Goal: Information Seeking & Learning: Find specific fact

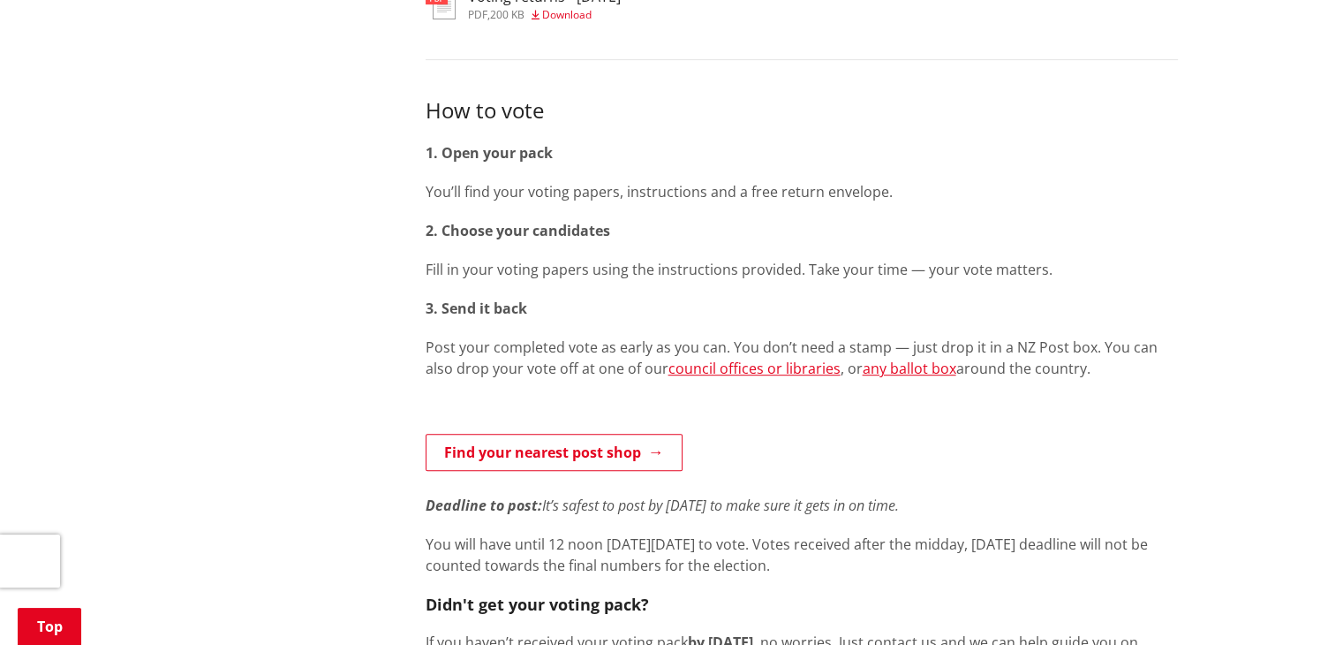
scroll to position [795, 0]
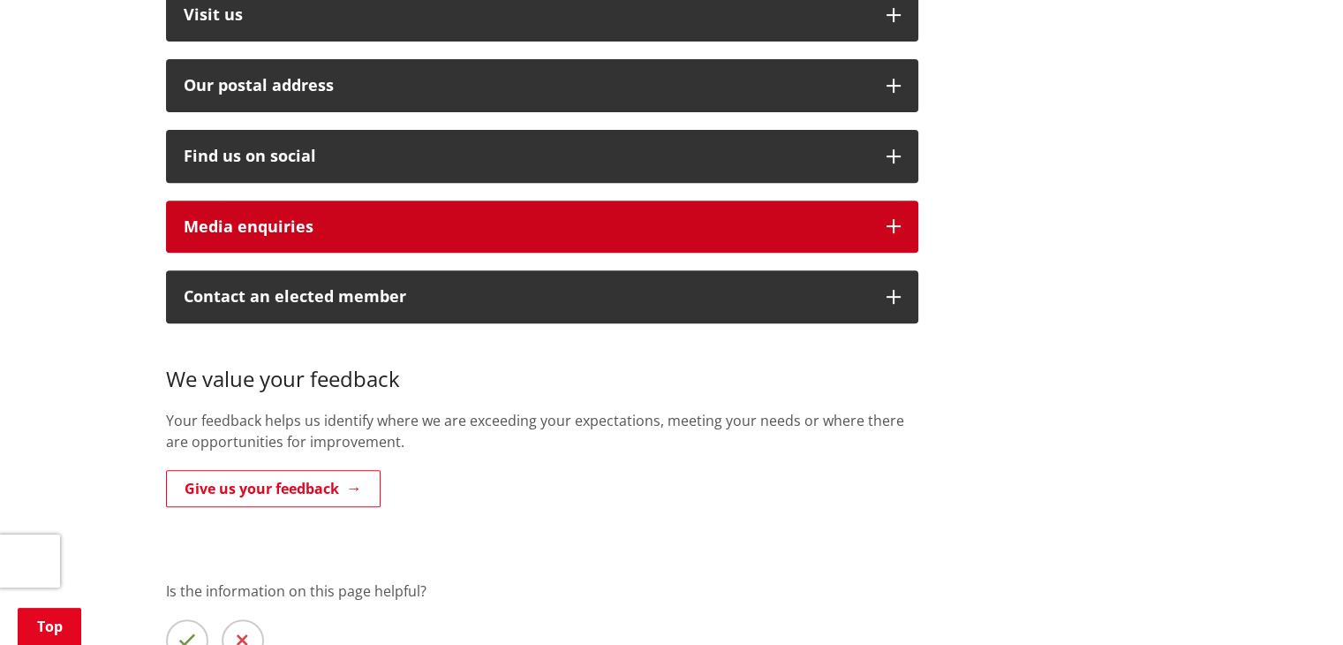
scroll to position [442, 0]
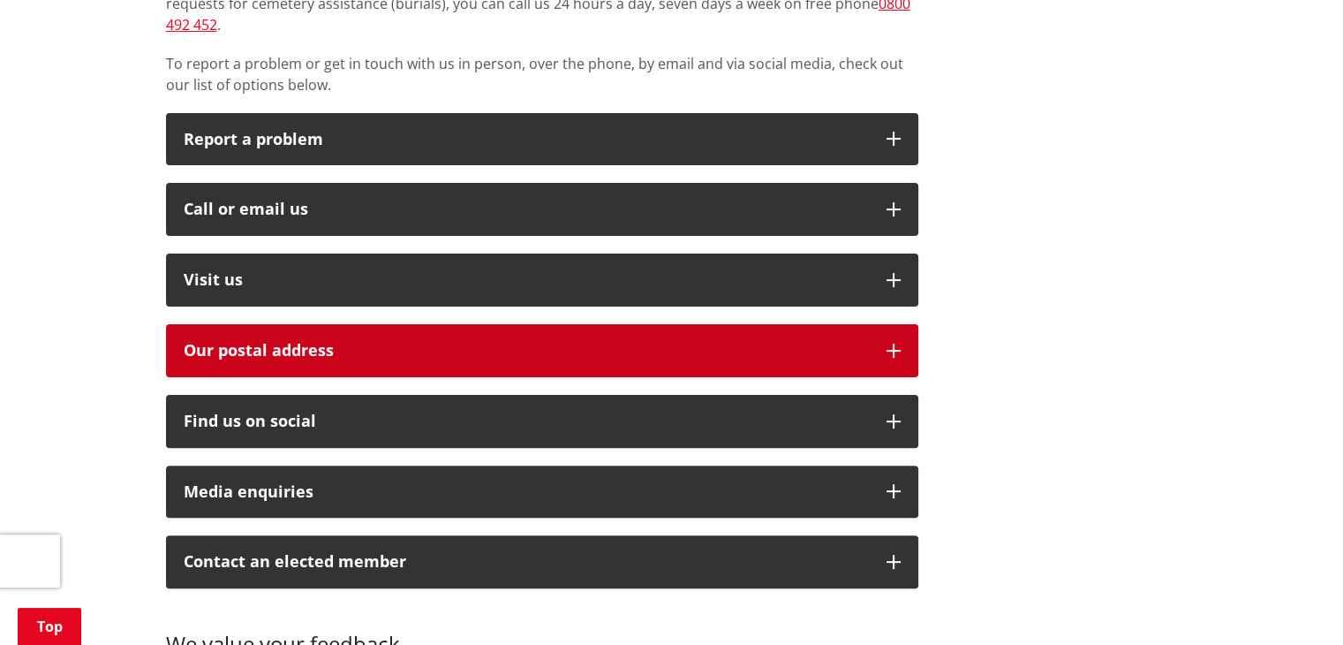
click at [629, 342] on h2 "Our postal address" at bounding box center [526, 351] width 685 height 18
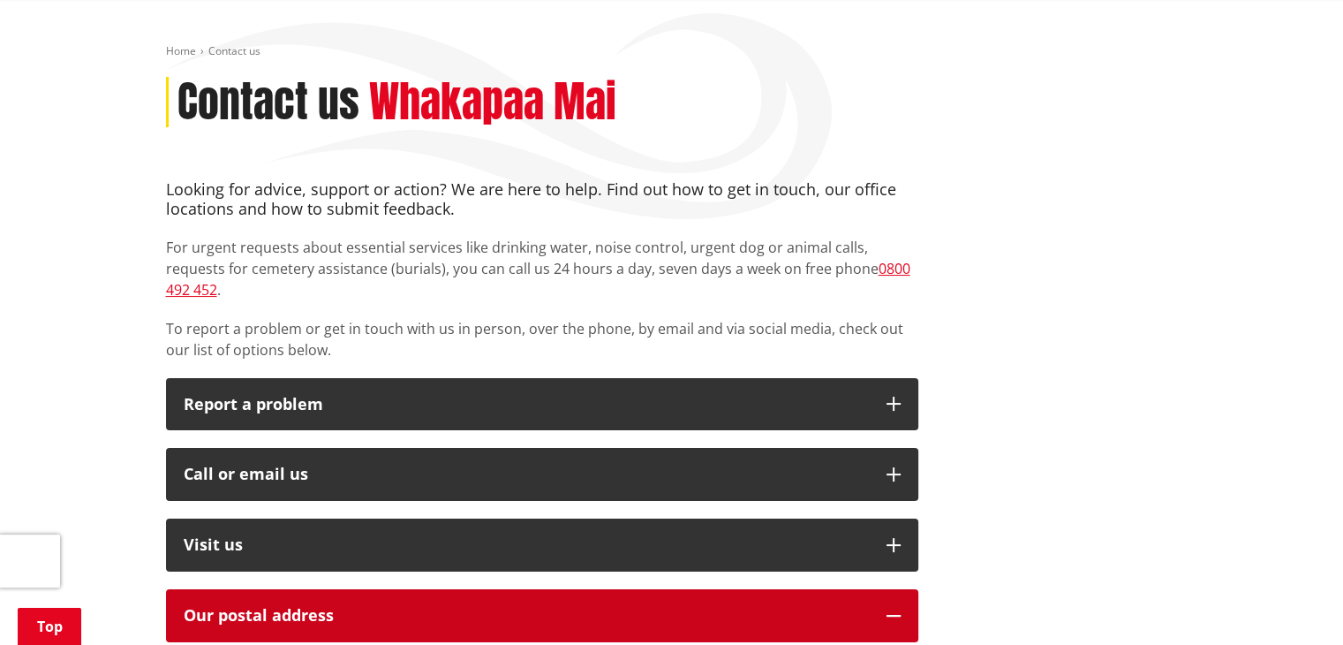
scroll to position [353, 0]
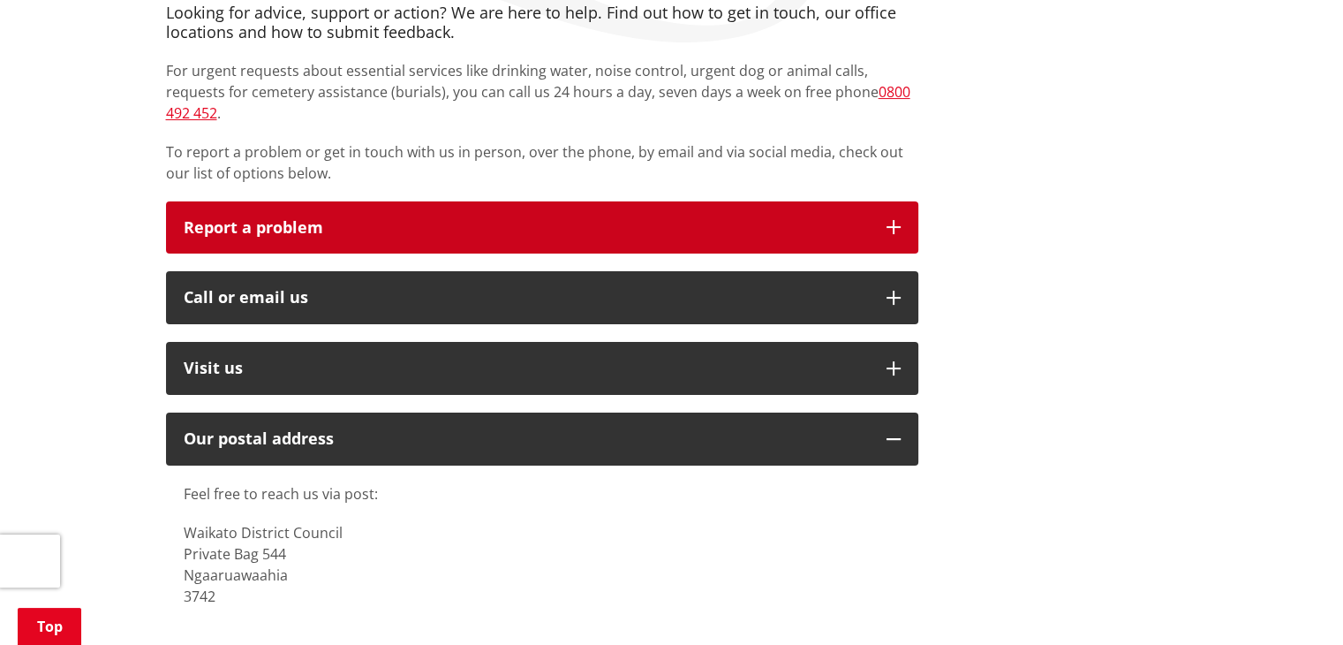
click at [830, 219] on p "Report a problem" at bounding box center [526, 228] width 685 height 18
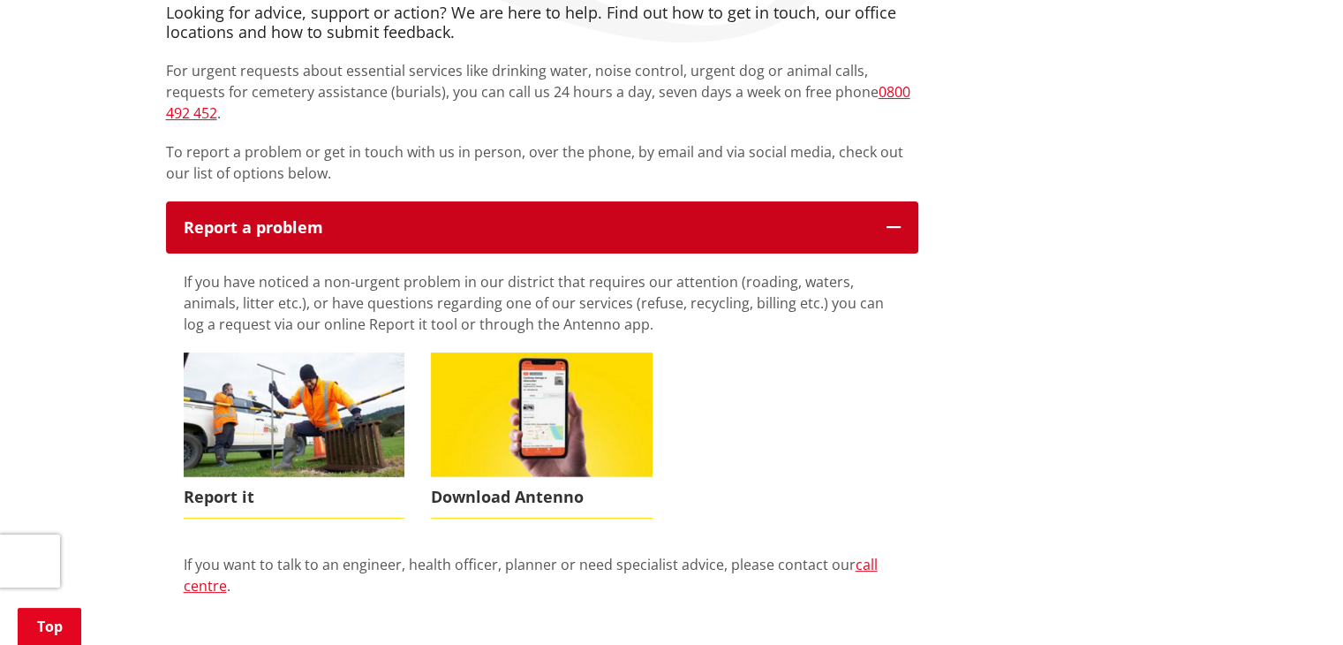
scroll to position [707, 0]
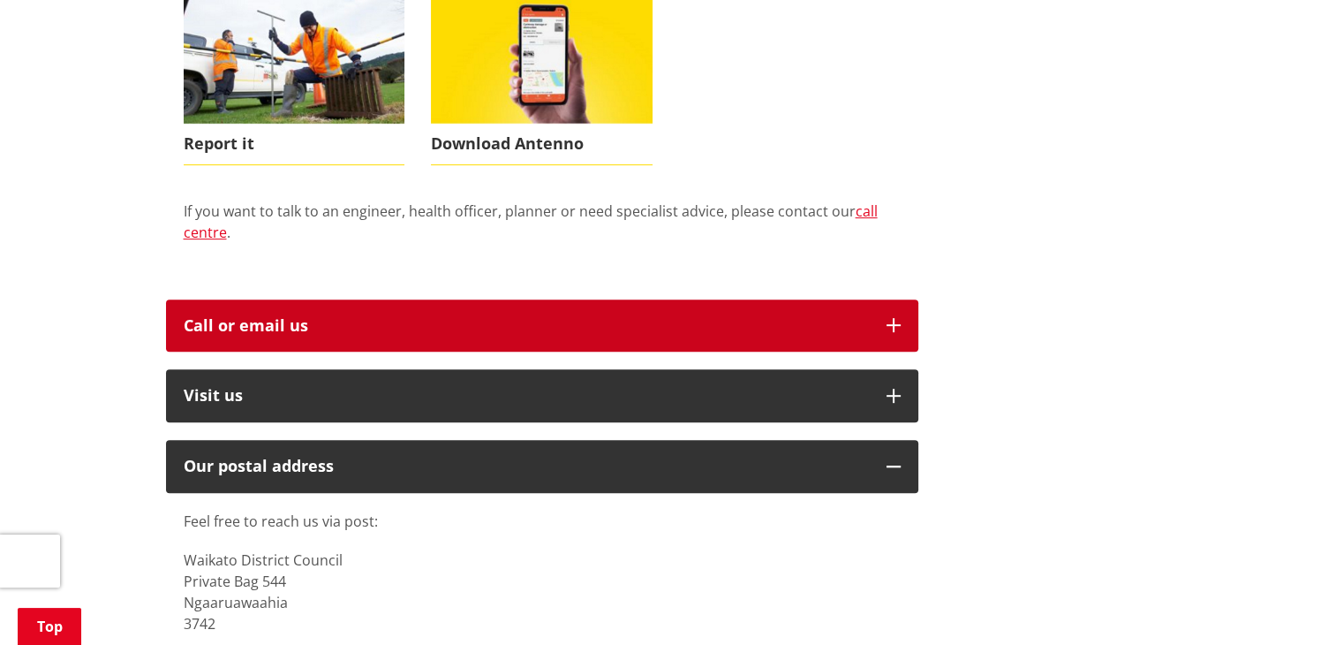
click at [787, 317] on div "Call or email us" at bounding box center [526, 326] width 685 height 18
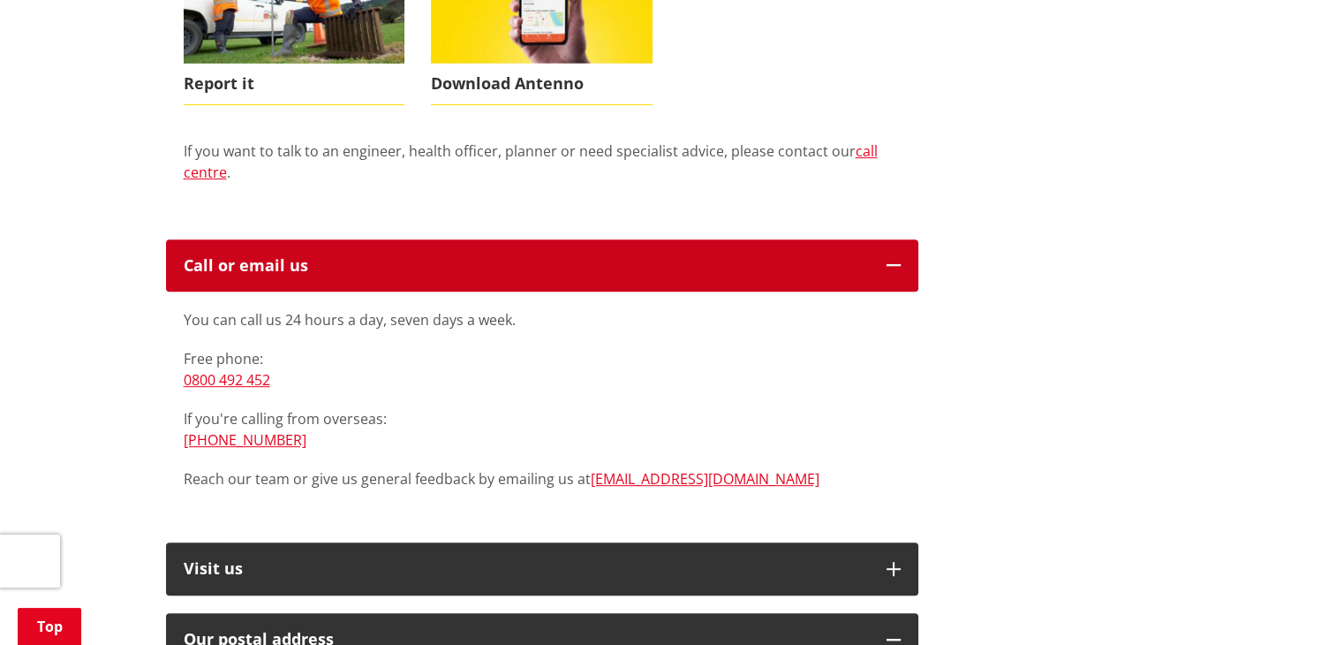
scroll to position [883, 0]
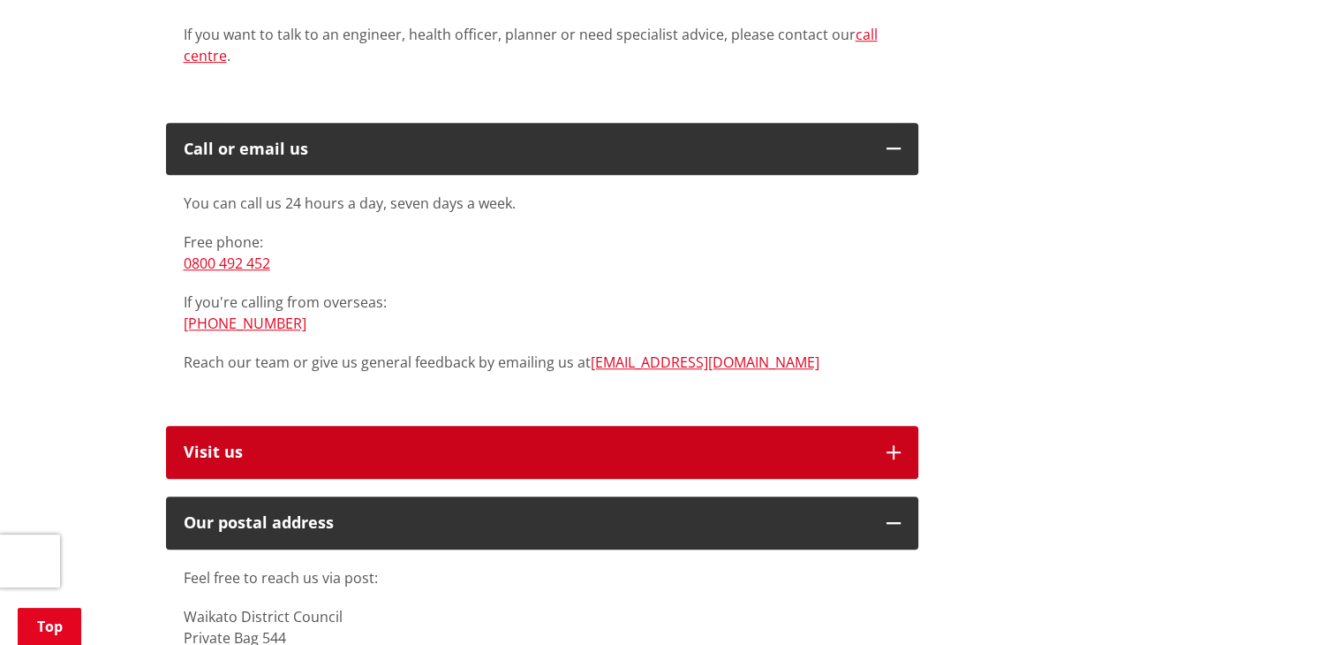
click at [717, 443] on p "Visit us" at bounding box center [526, 452] width 685 height 18
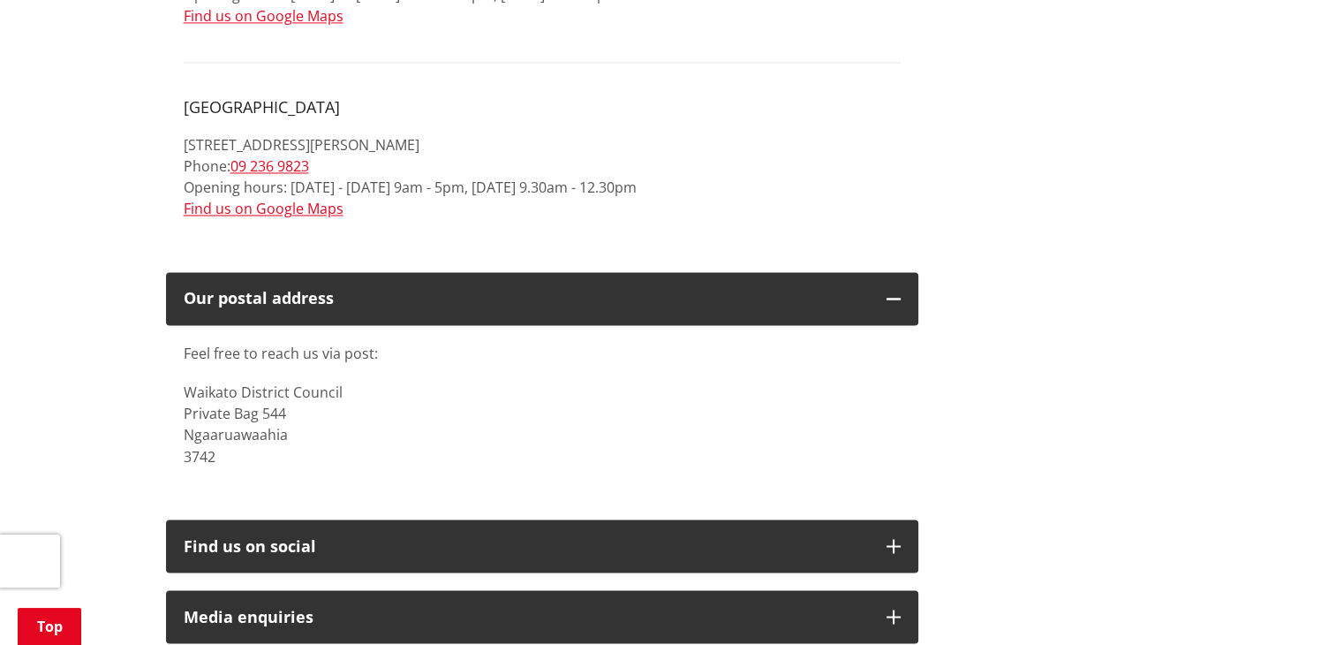
scroll to position [3003, 0]
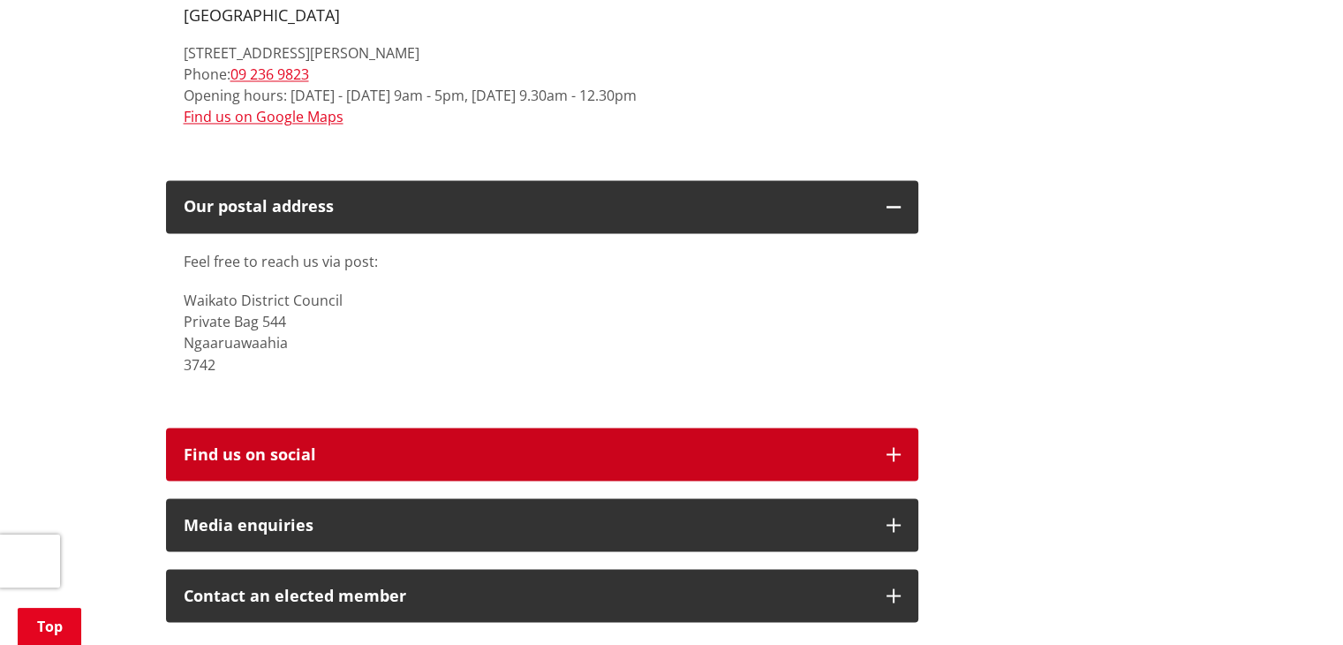
click at [707, 445] on div "Find us on social" at bounding box center [526, 454] width 685 height 18
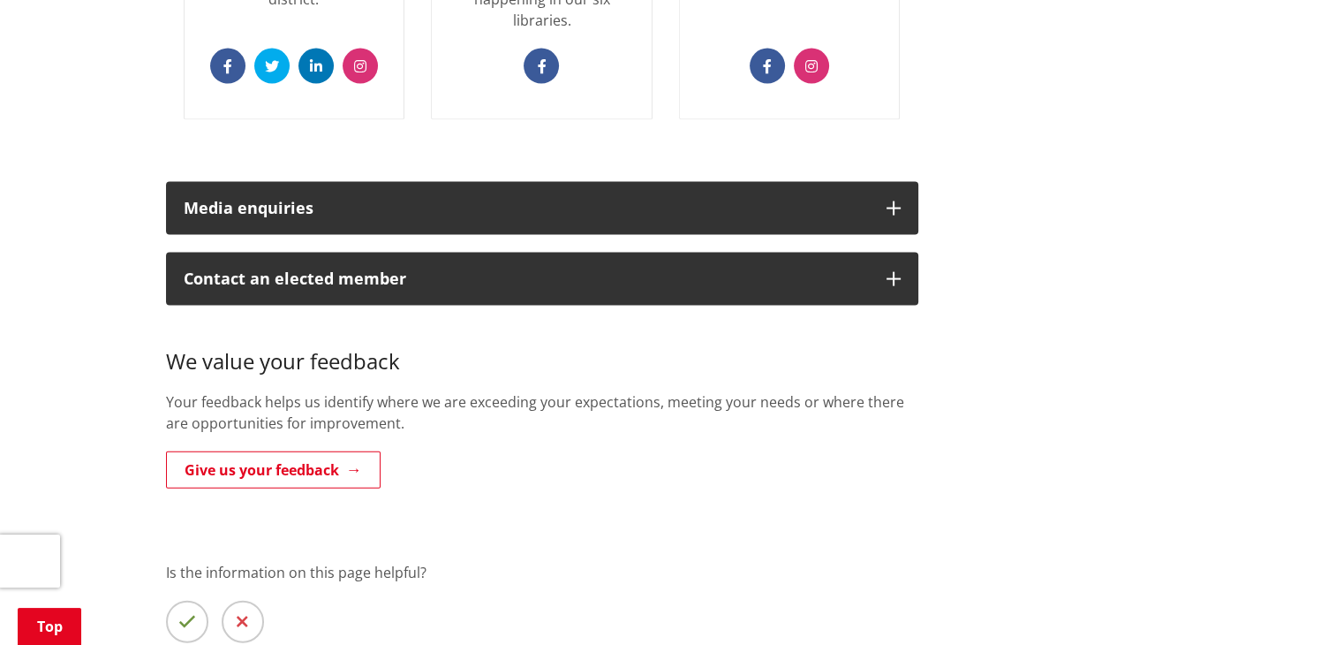
scroll to position [3709, 0]
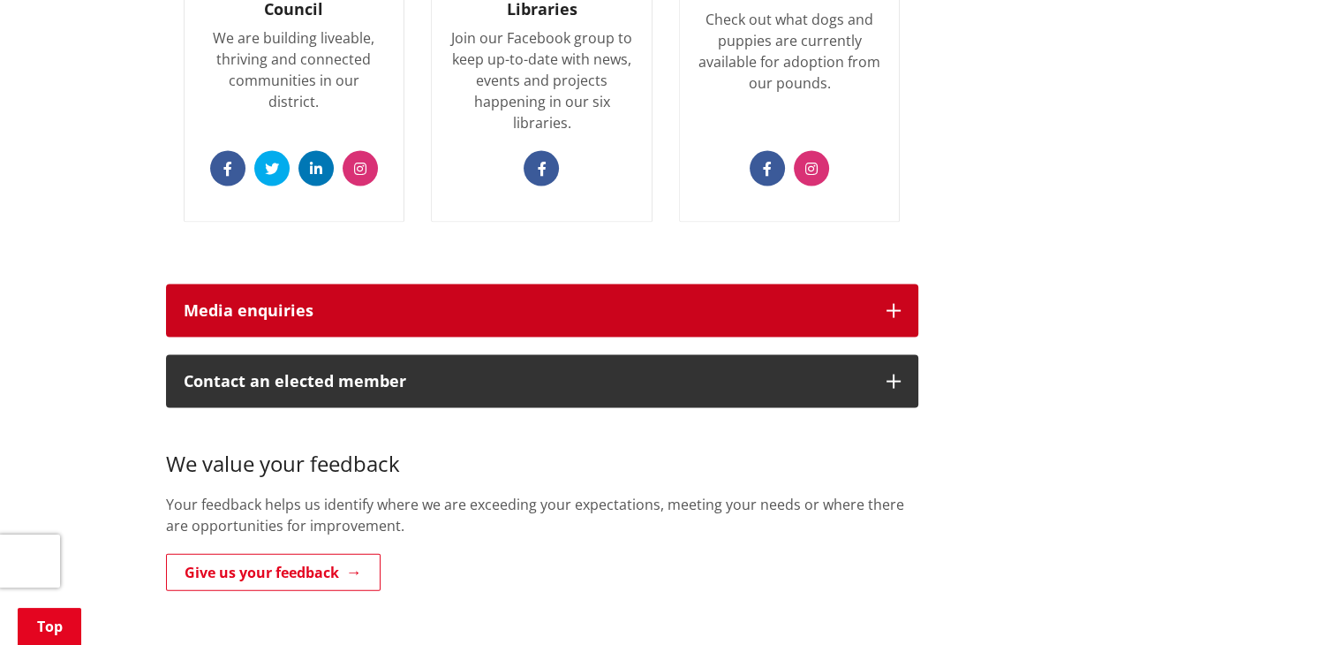
click at [328, 284] on button "Media enquiries" at bounding box center [542, 310] width 752 height 53
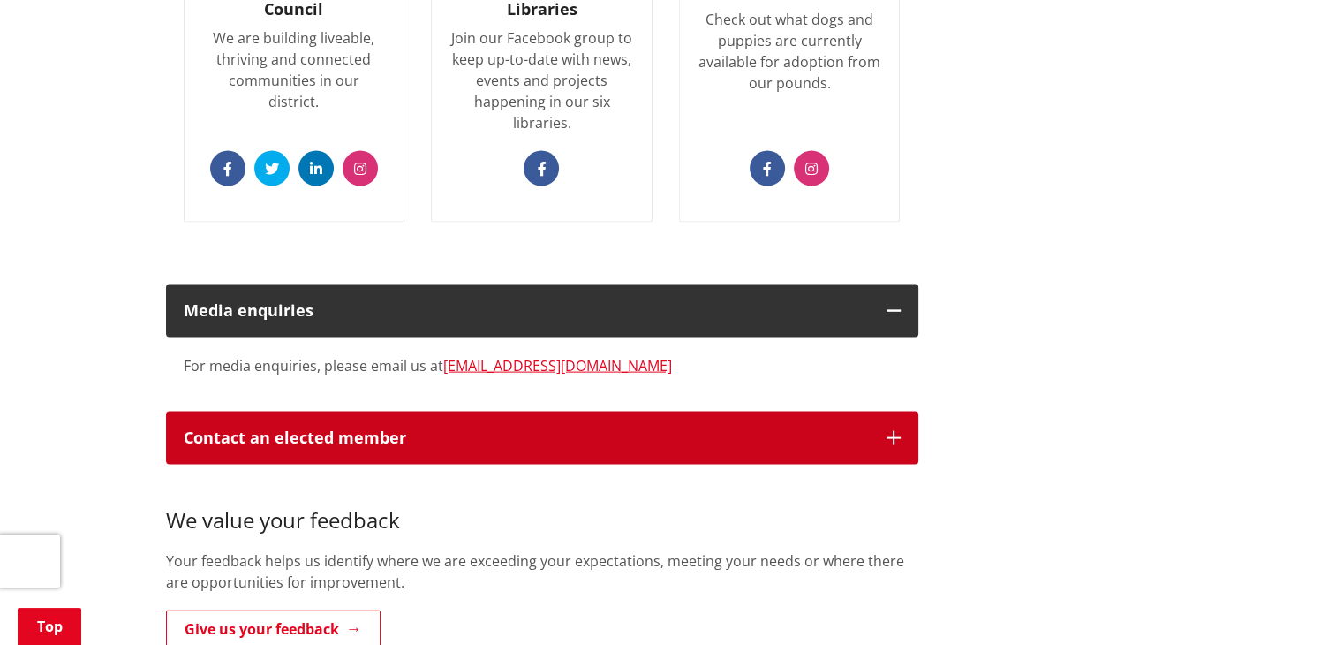
click at [314, 429] on p "Contact an elected member" at bounding box center [526, 438] width 685 height 18
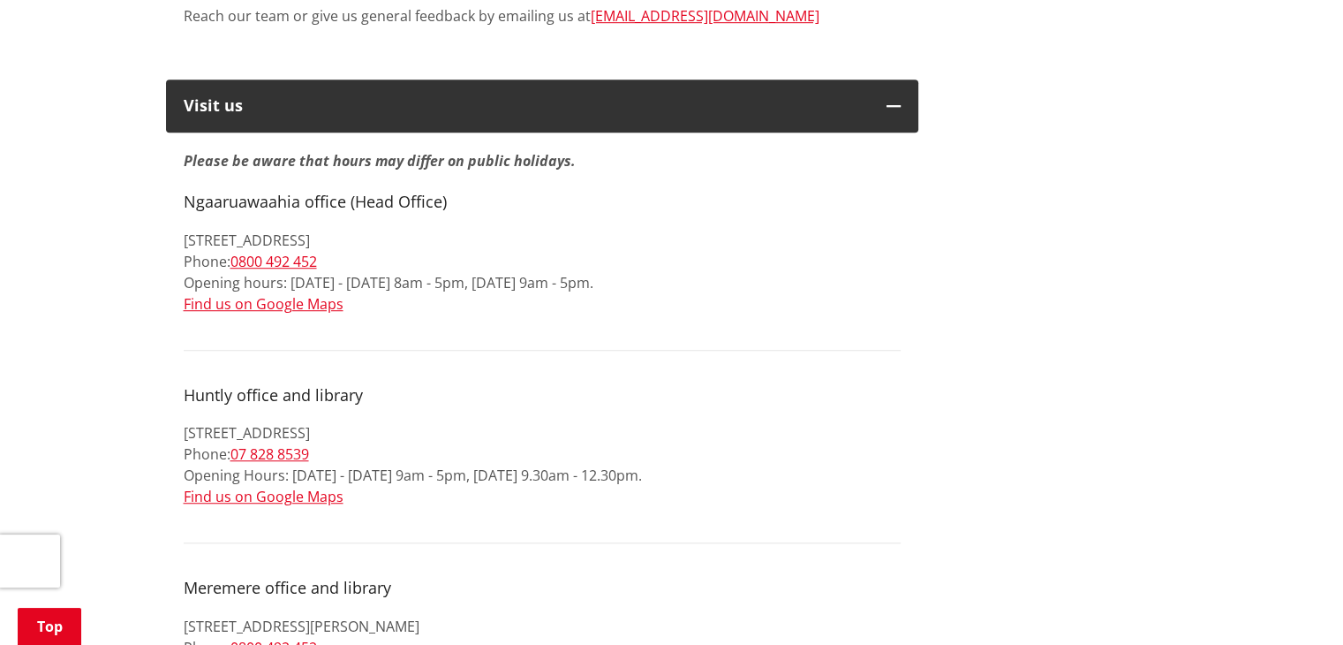
scroll to position [1148, 0]
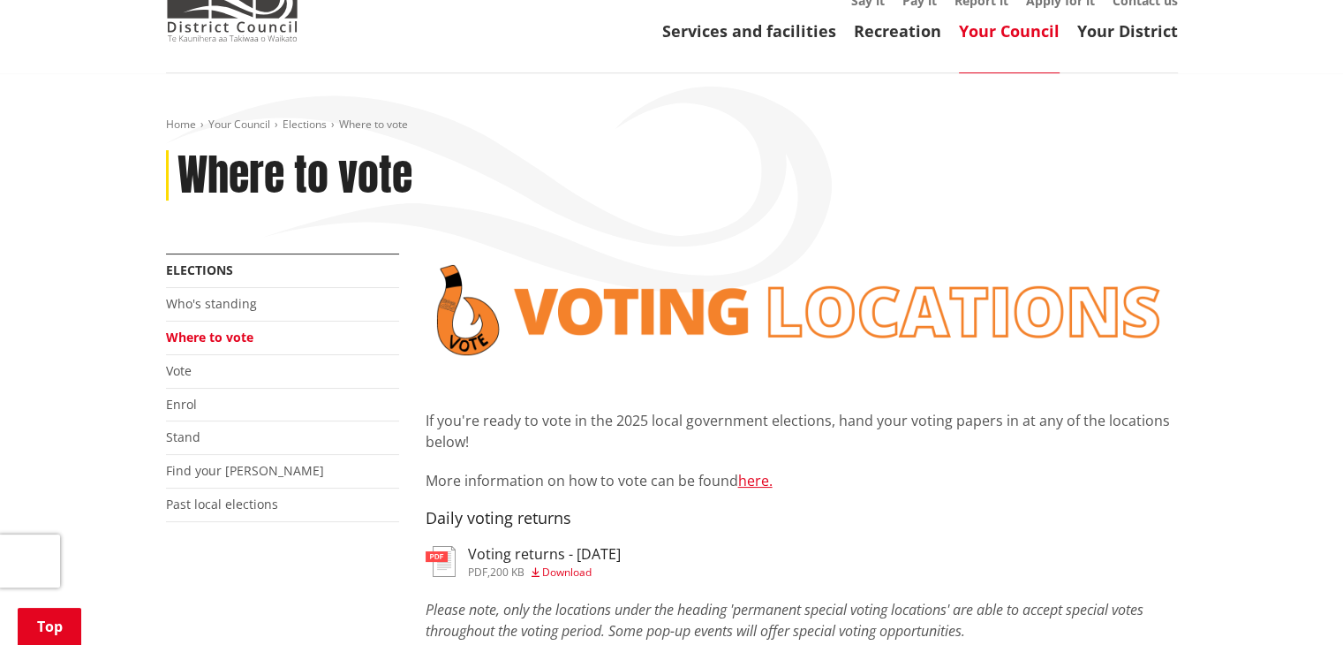
scroll to position [265, 0]
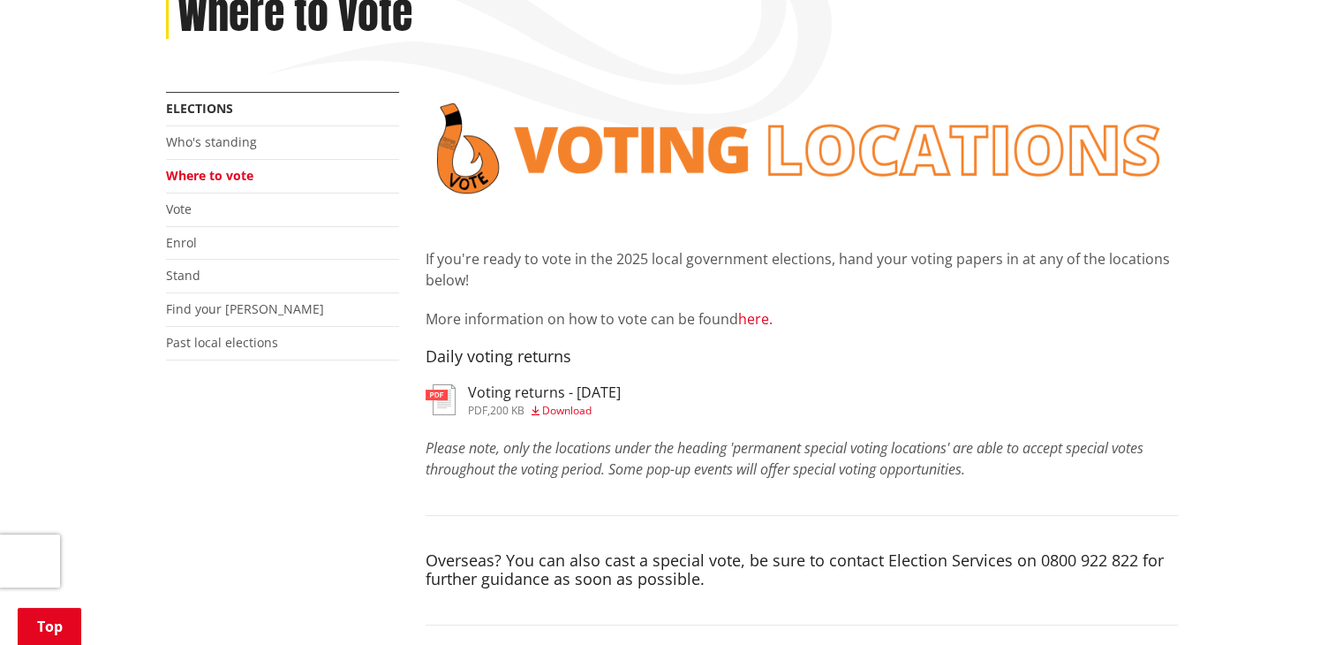
click at [763, 322] on link "here." at bounding box center [755, 318] width 34 height 19
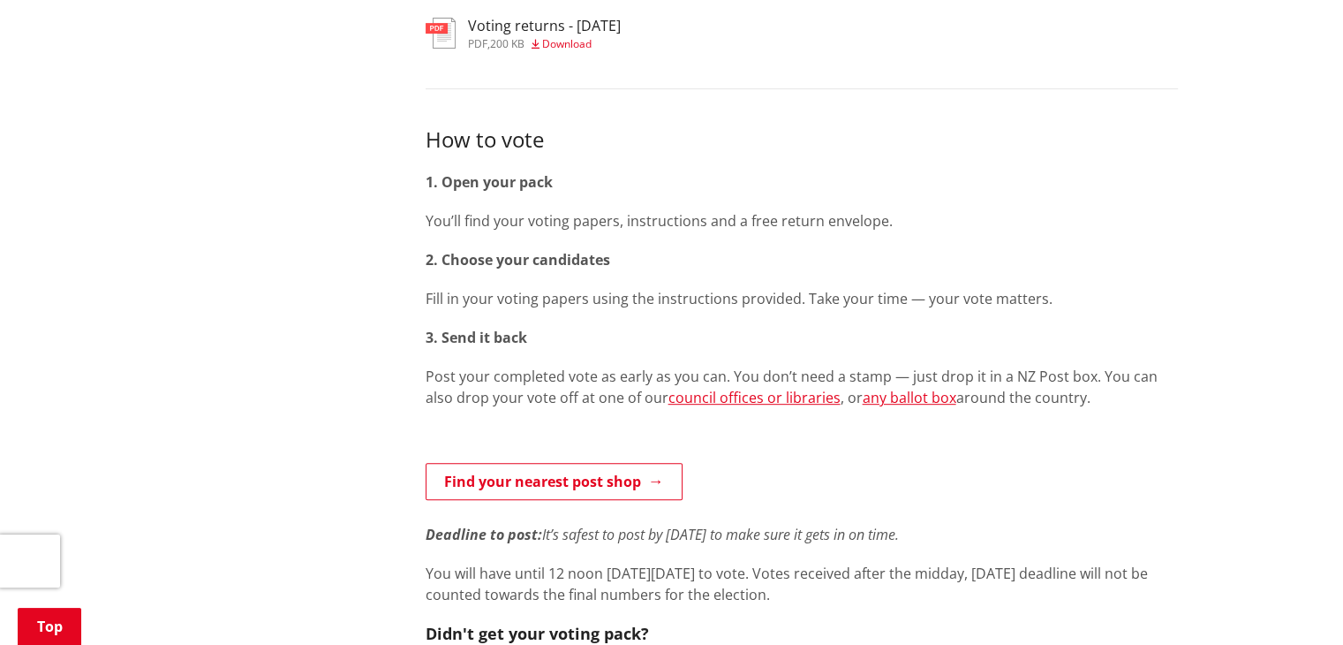
scroll to position [883, 0]
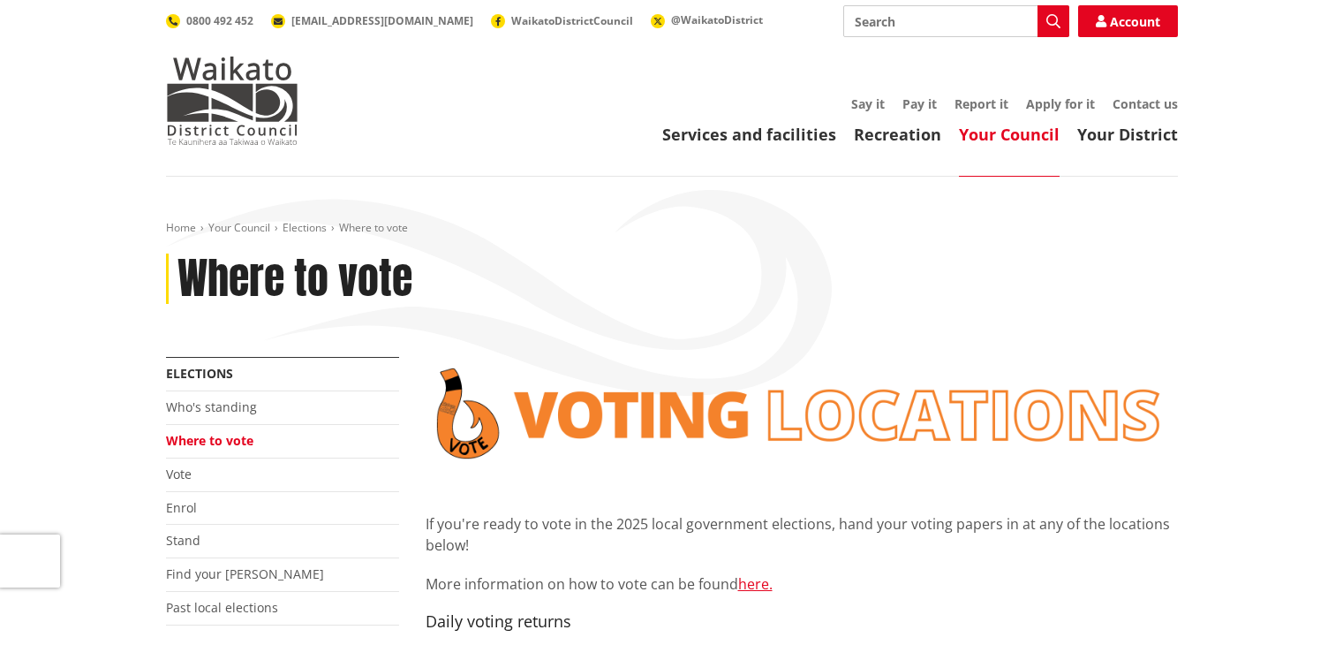
scroll to position [265, 0]
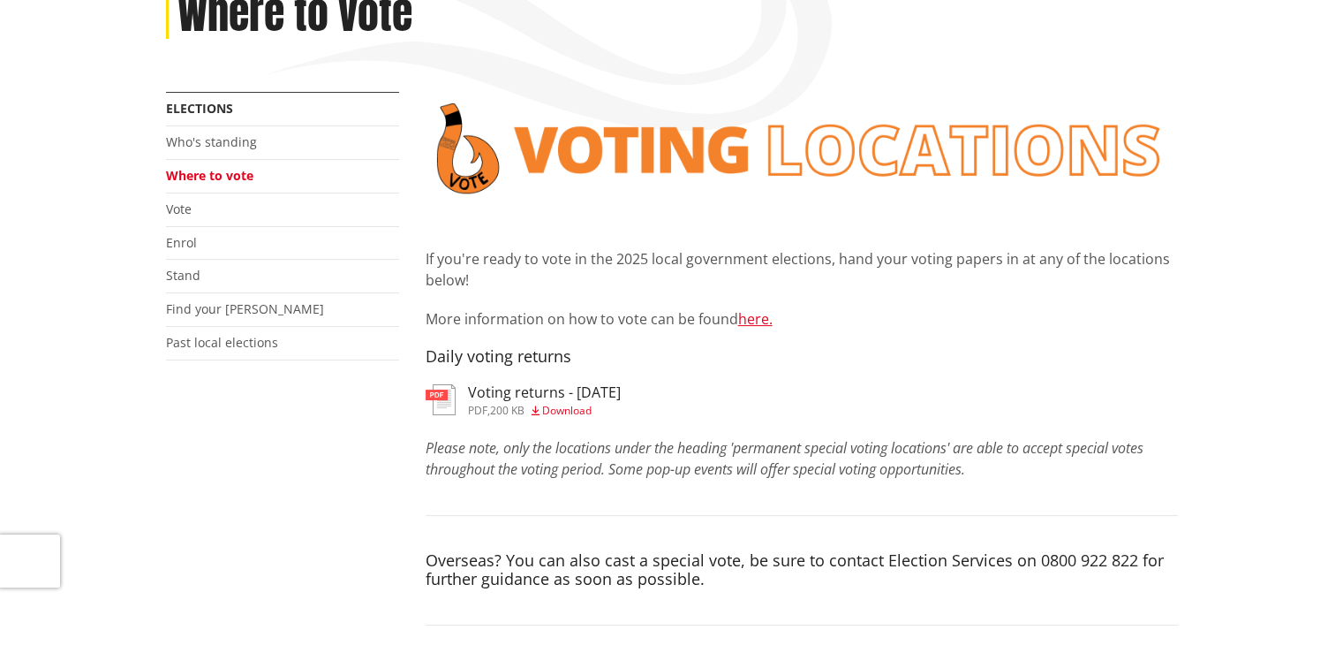
click at [450, 397] on img at bounding box center [441, 399] width 30 height 31
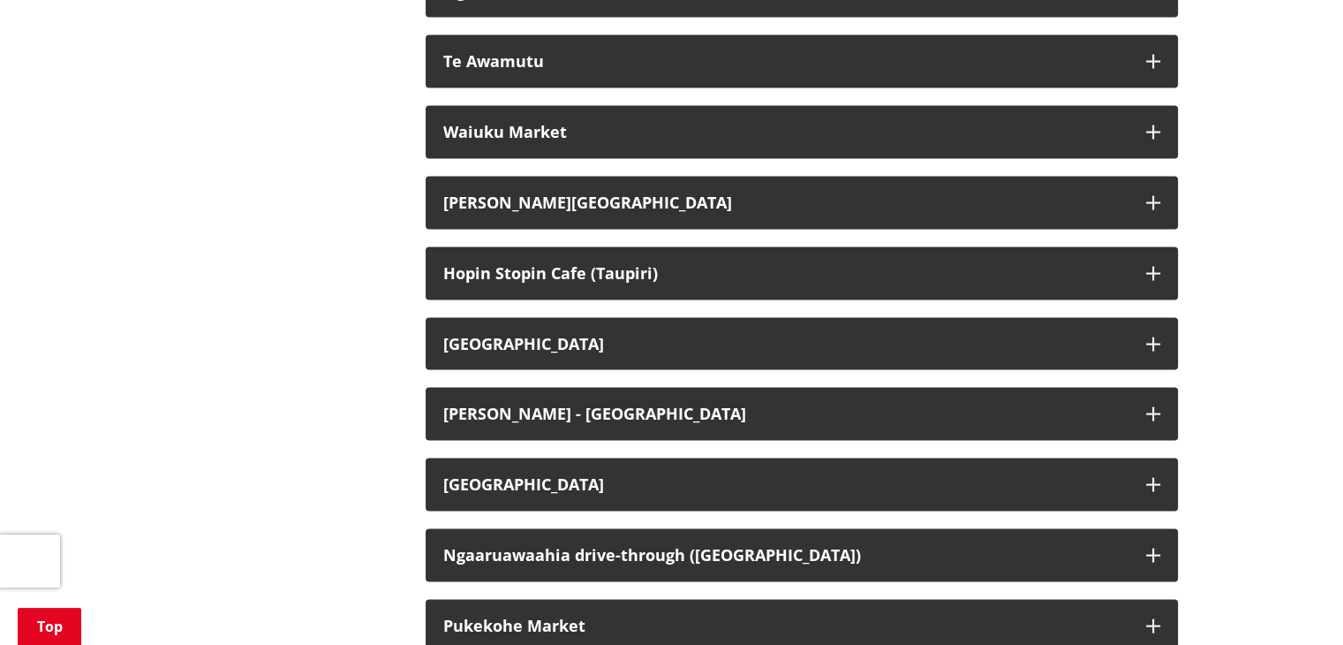
scroll to position [3533, 0]
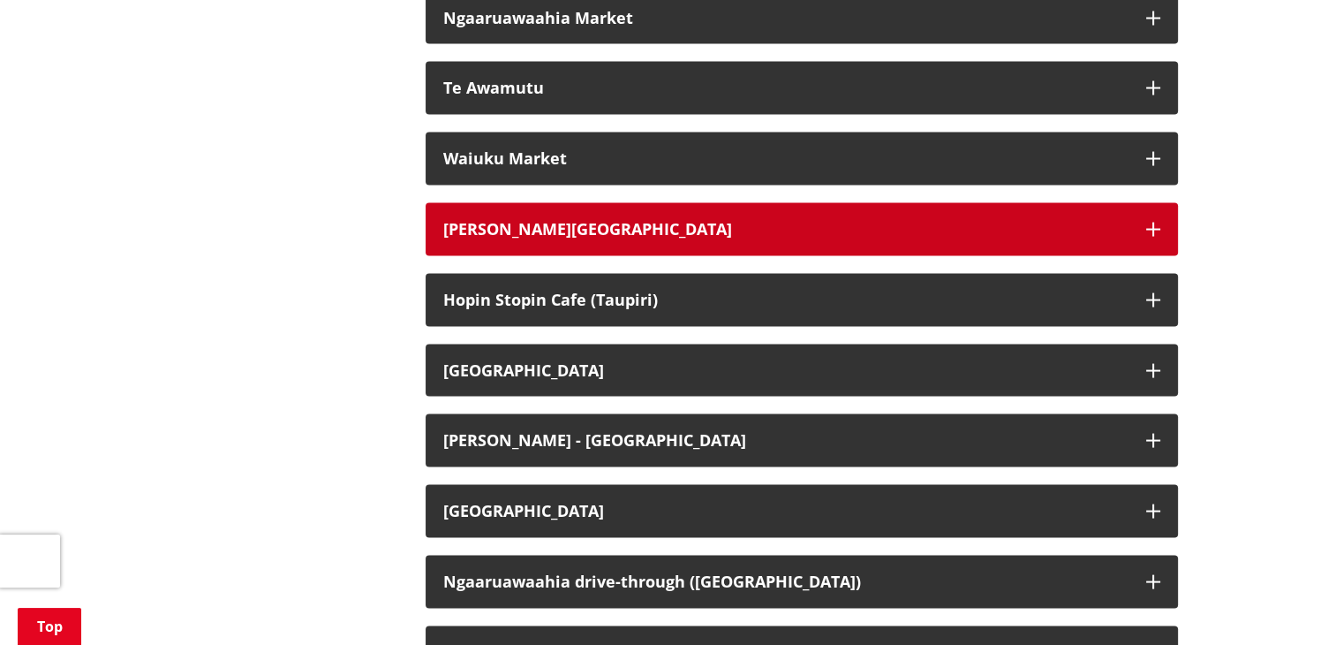
click at [639, 238] on div "Hamilton Airport" at bounding box center [785, 230] width 685 height 18
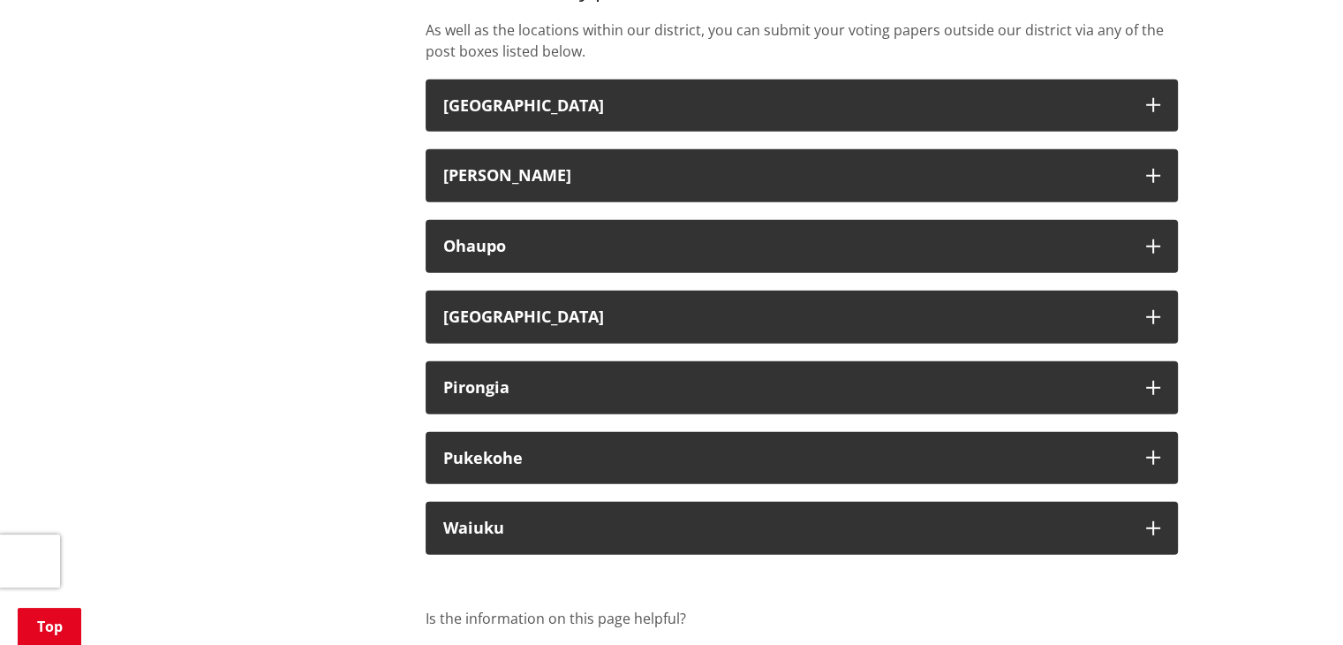
scroll to position [5034, 0]
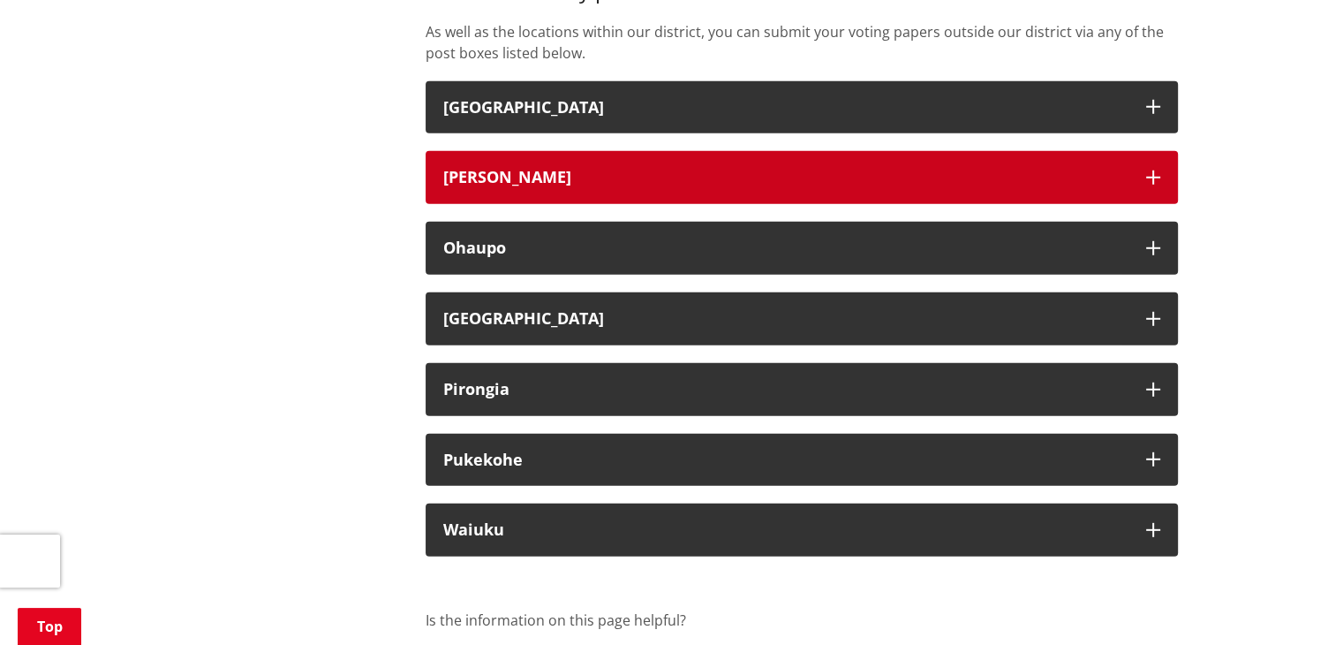
click at [615, 151] on button "Hamilton" at bounding box center [802, 177] width 752 height 53
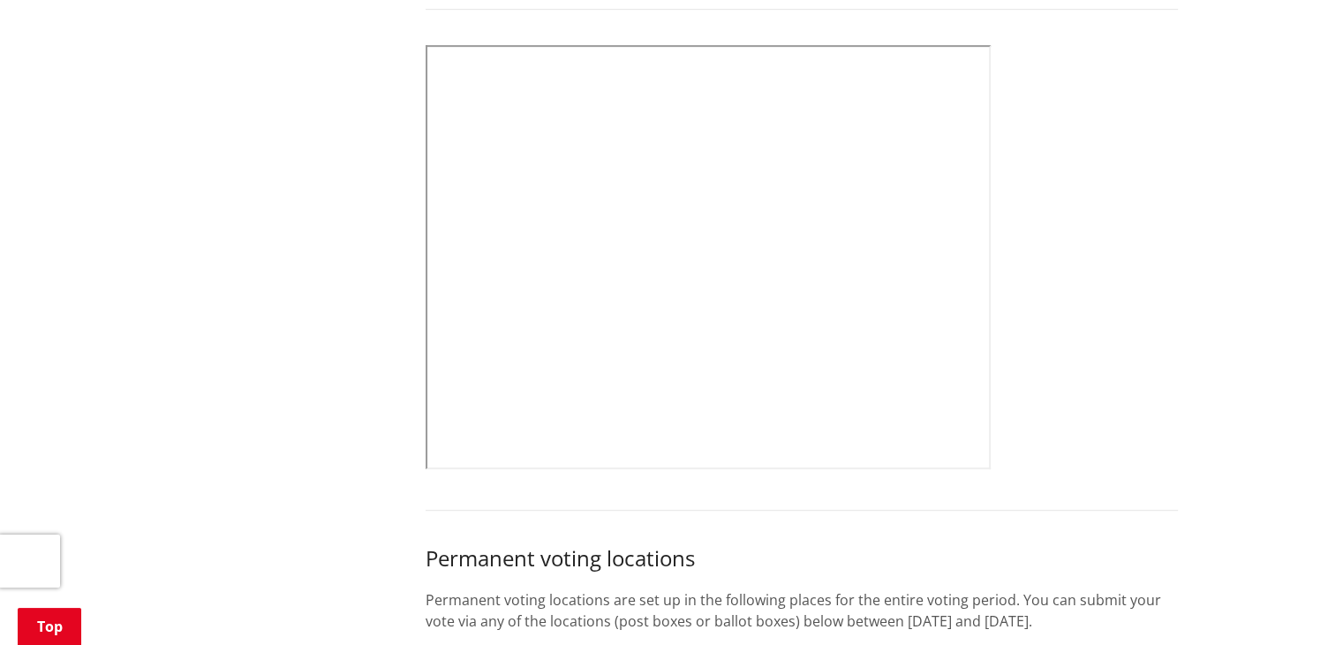
scroll to position [883, 0]
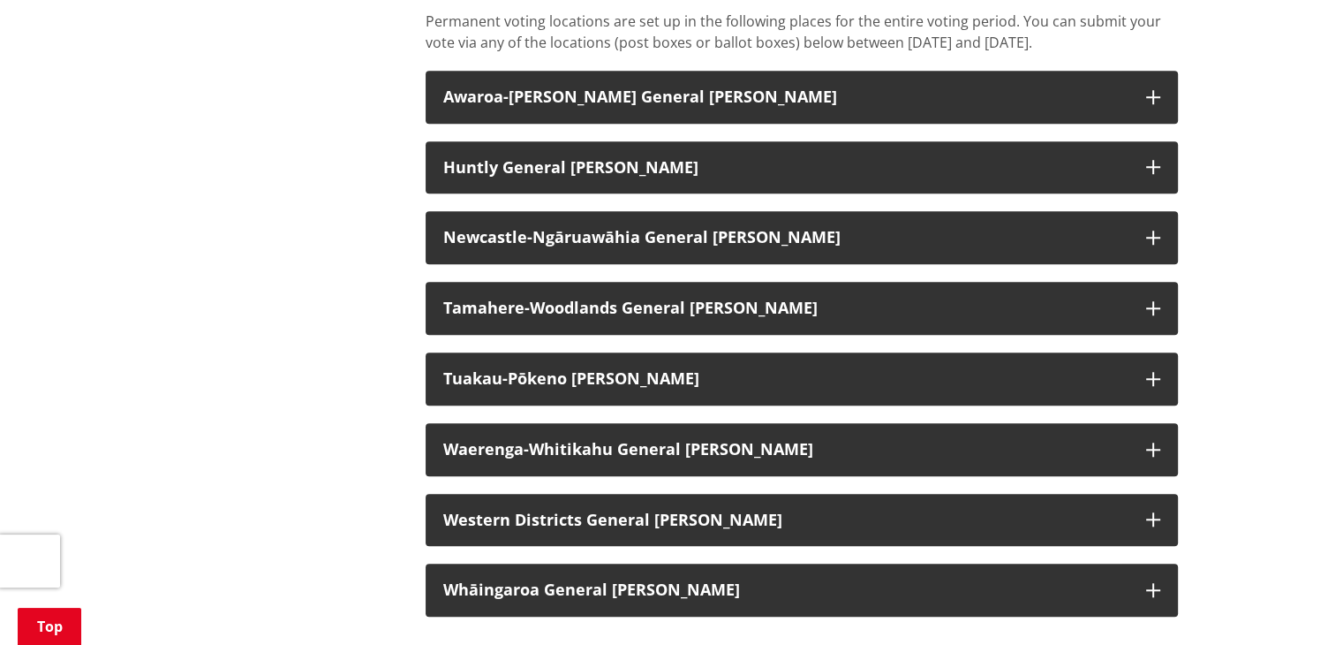
scroll to position [1501, 0]
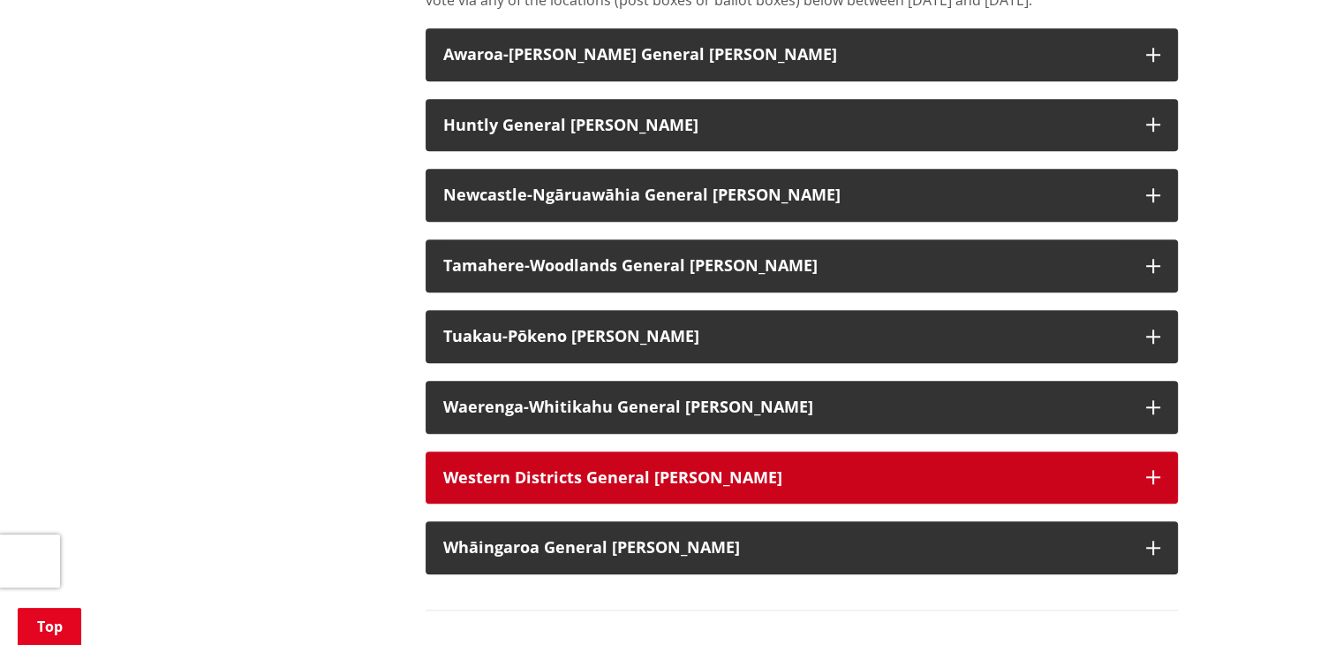
click at [722, 488] on button "Western Districts General Ward" at bounding box center [802, 477] width 752 height 53
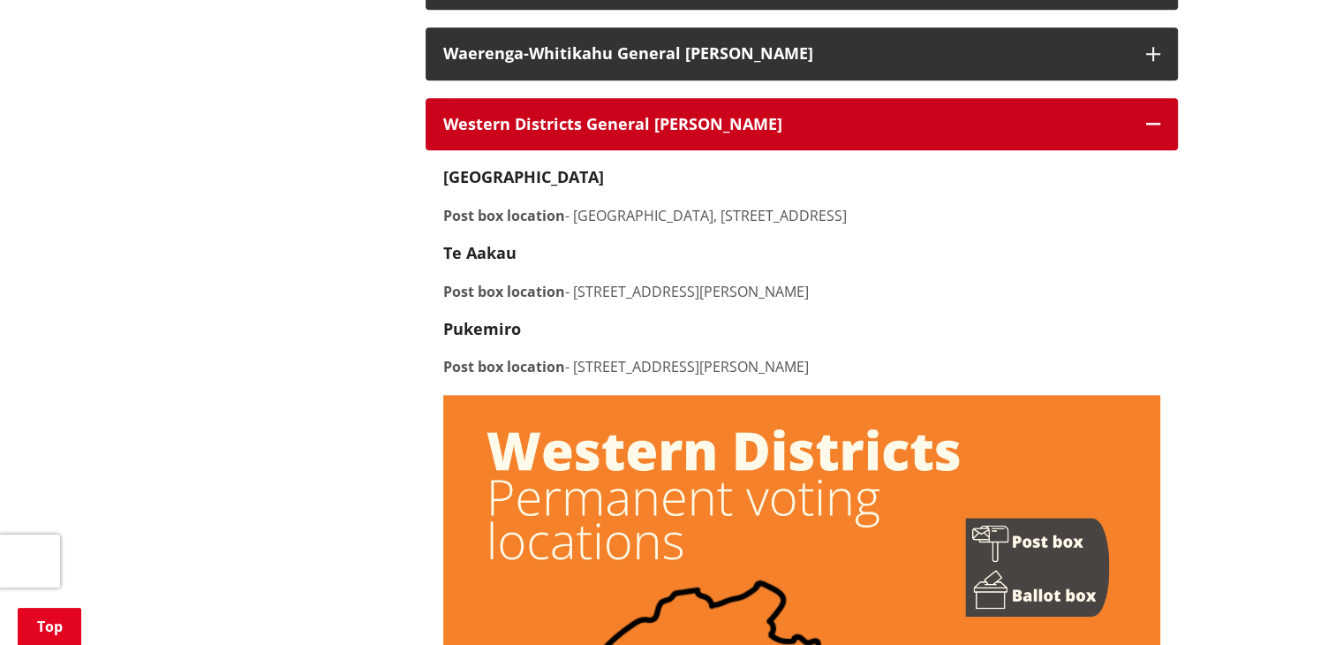
scroll to position [1855, 0]
click at [797, 135] on button "Western Districts General Ward" at bounding box center [802, 124] width 752 height 53
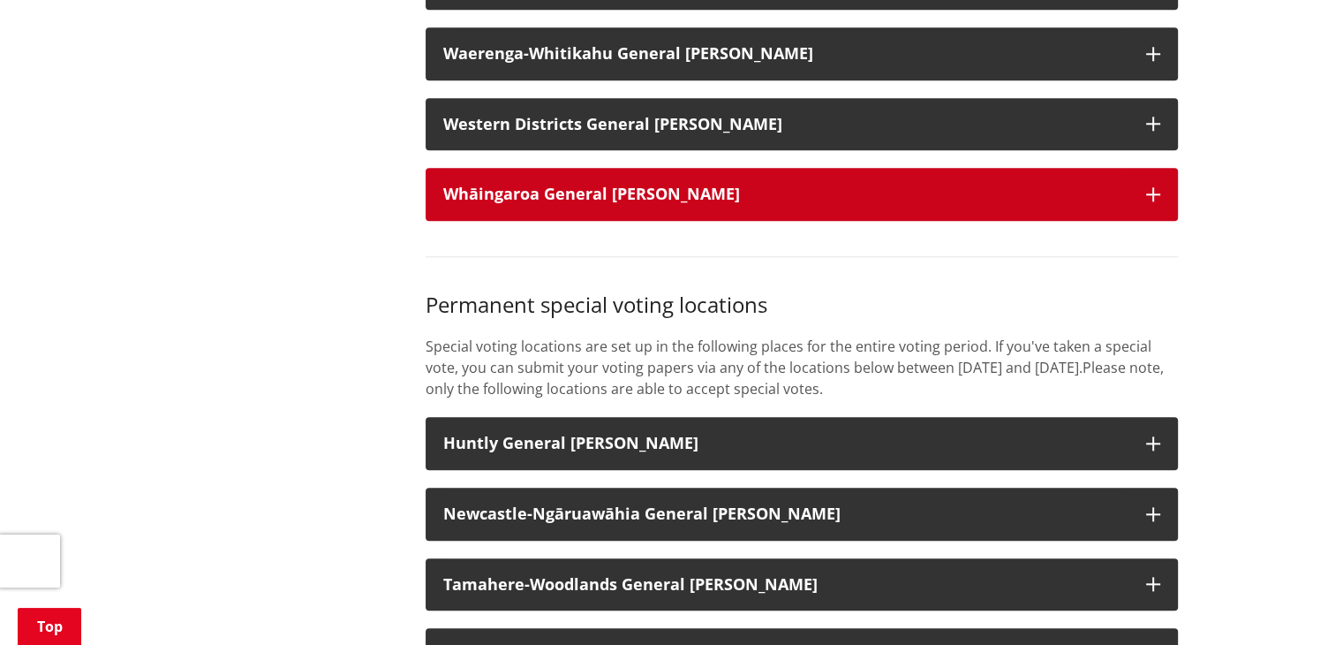
click at [766, 221] on button "Whāingaroa General Ward" at bounding box center [802, 194] width 752 height 53
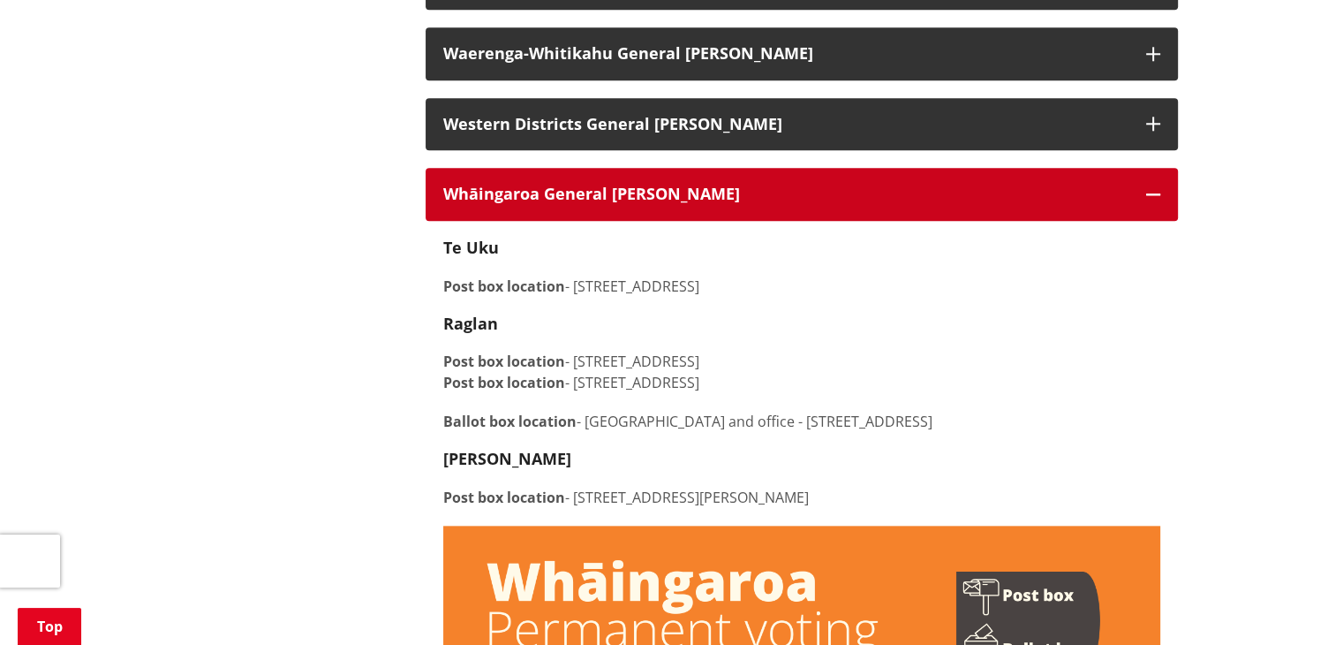
click at [766, 221] on button "Whāingaroa General Ward" at bounding box center [802, 194] width 752 height 53
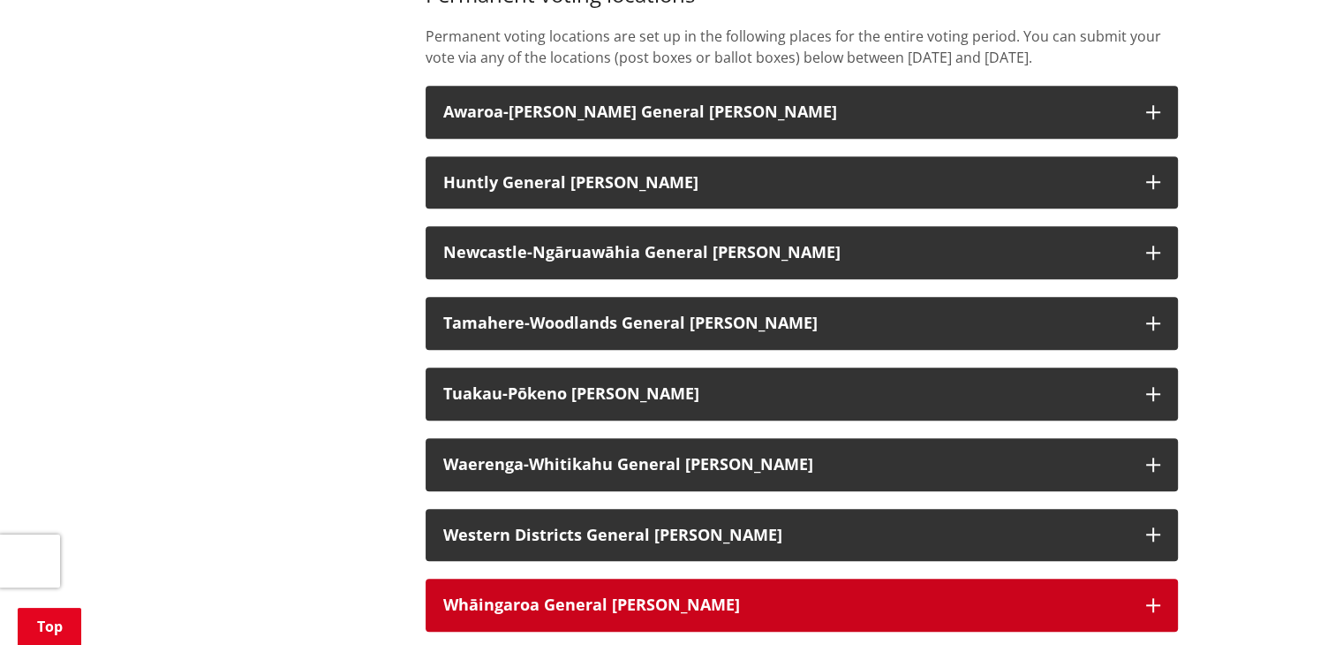
scroll to position [1413, 0]
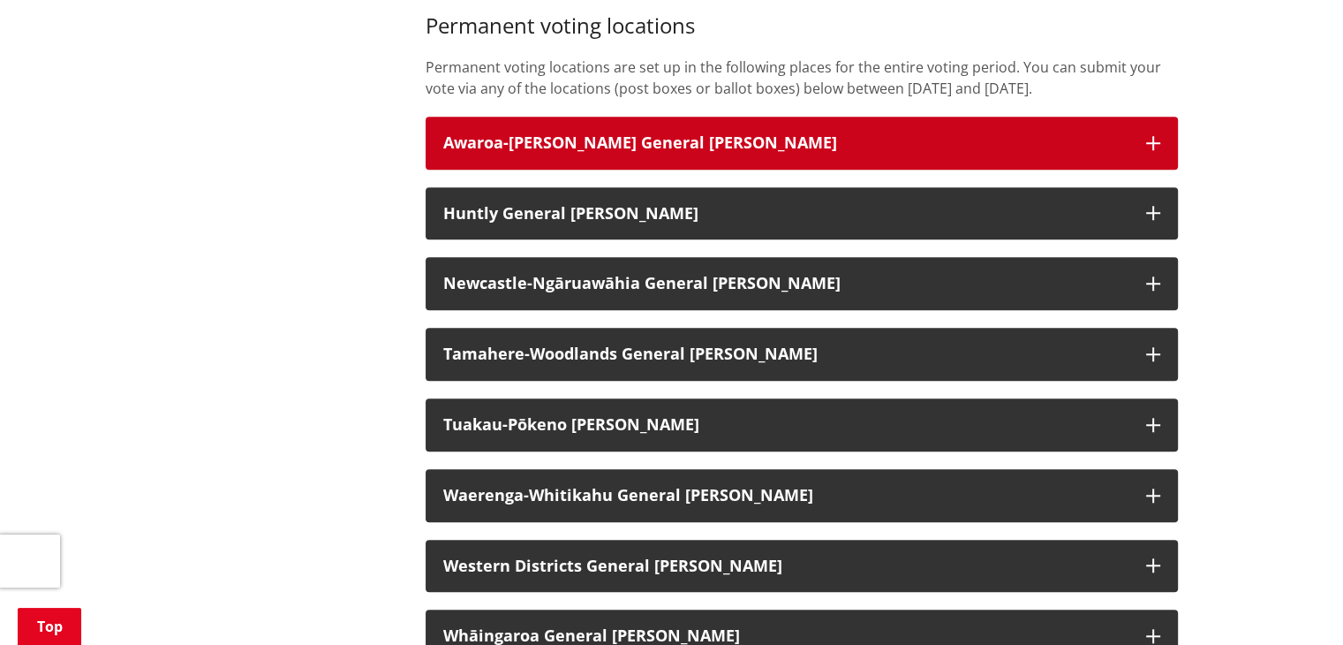
click at [782, 152] on h3 "Awaroa-Maramarua General Ward" at bounding box center [785, 143] width 685 height 18
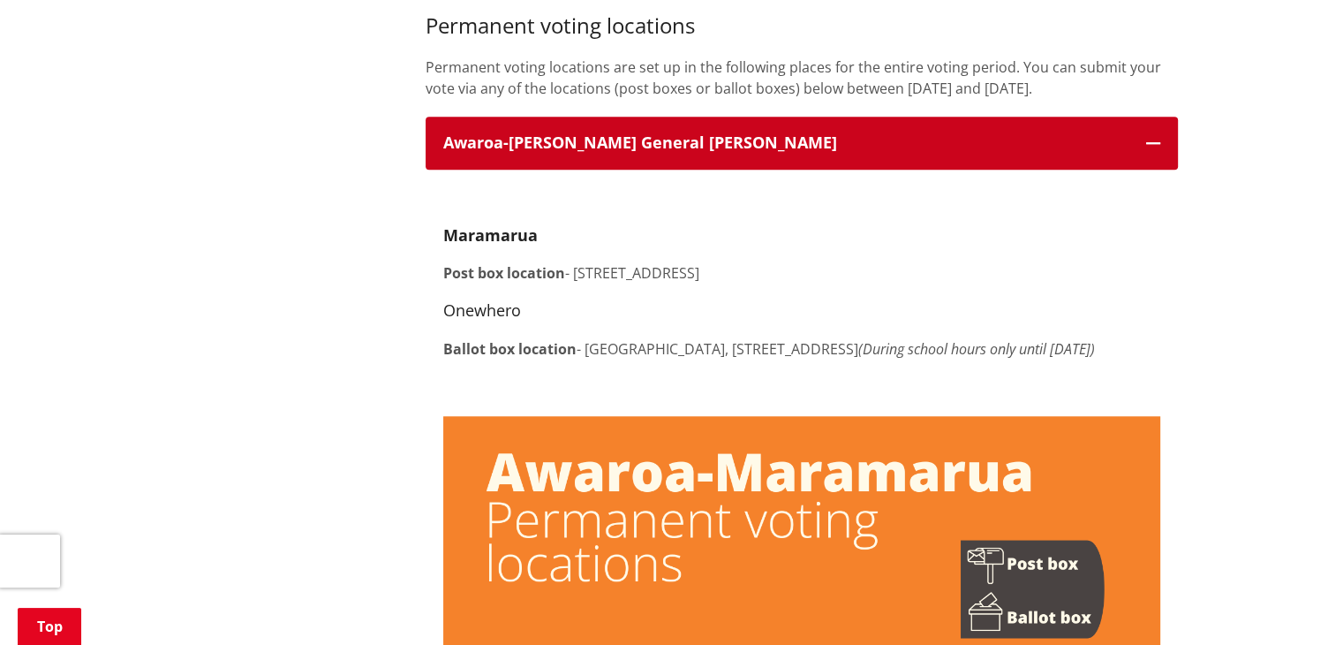
click at [782, 152] on h3 "Awaroa-Maramarua General Ward" at bounding box center [785, 143] width 685 height 18
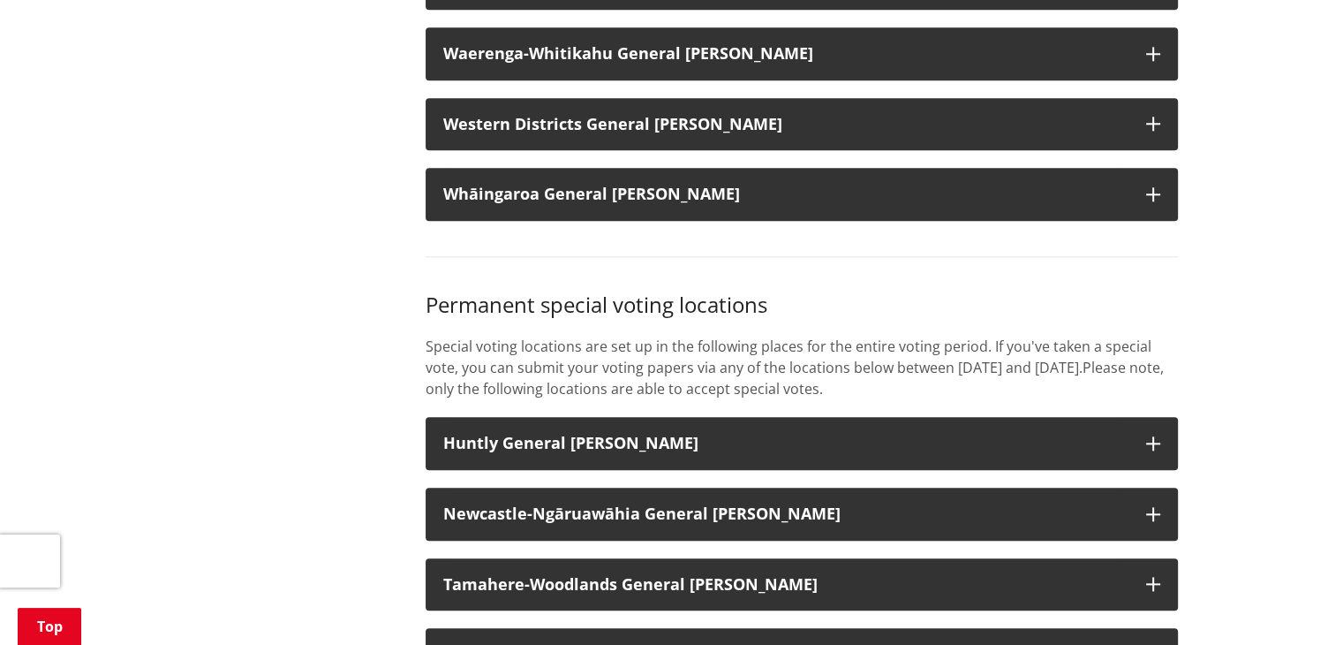
scroll to position [2031, 0]
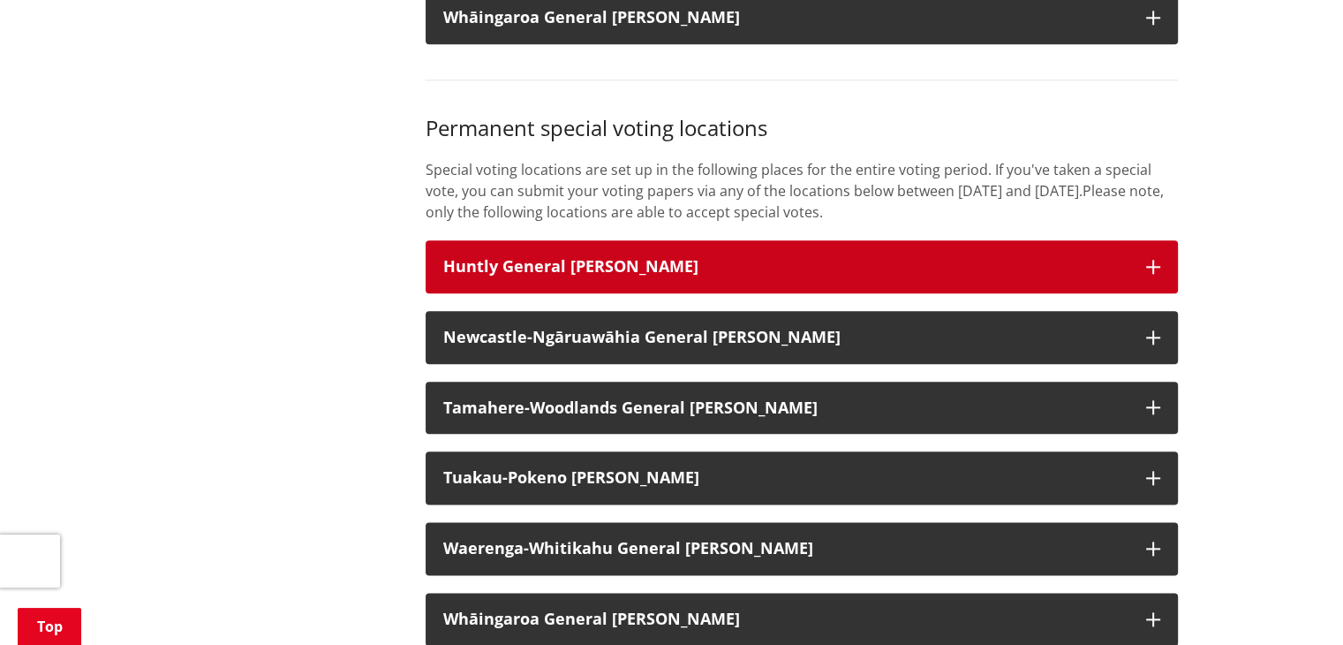
click at [725, 279] on button "Huntly General Ward" at bounding box center [802, 266] width 752 height 53
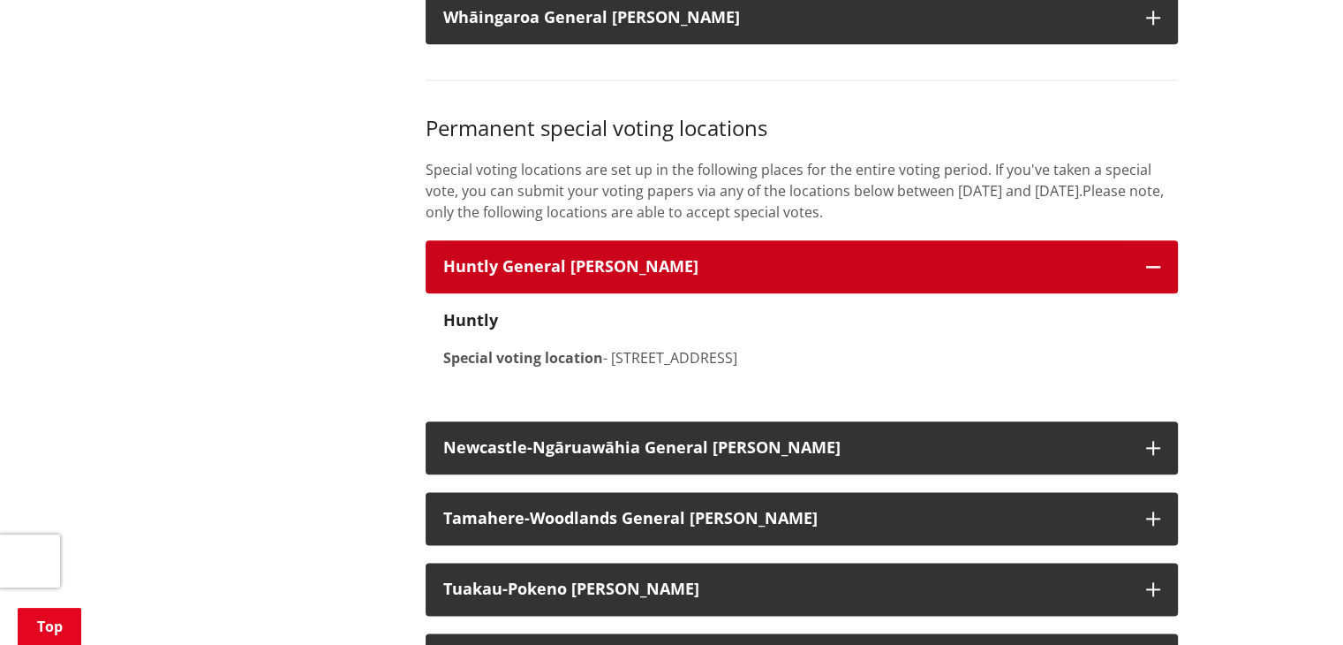
click at [725, 279] on button "Huntly General Ward" at bounding box center [802, 266] width 752 height 53
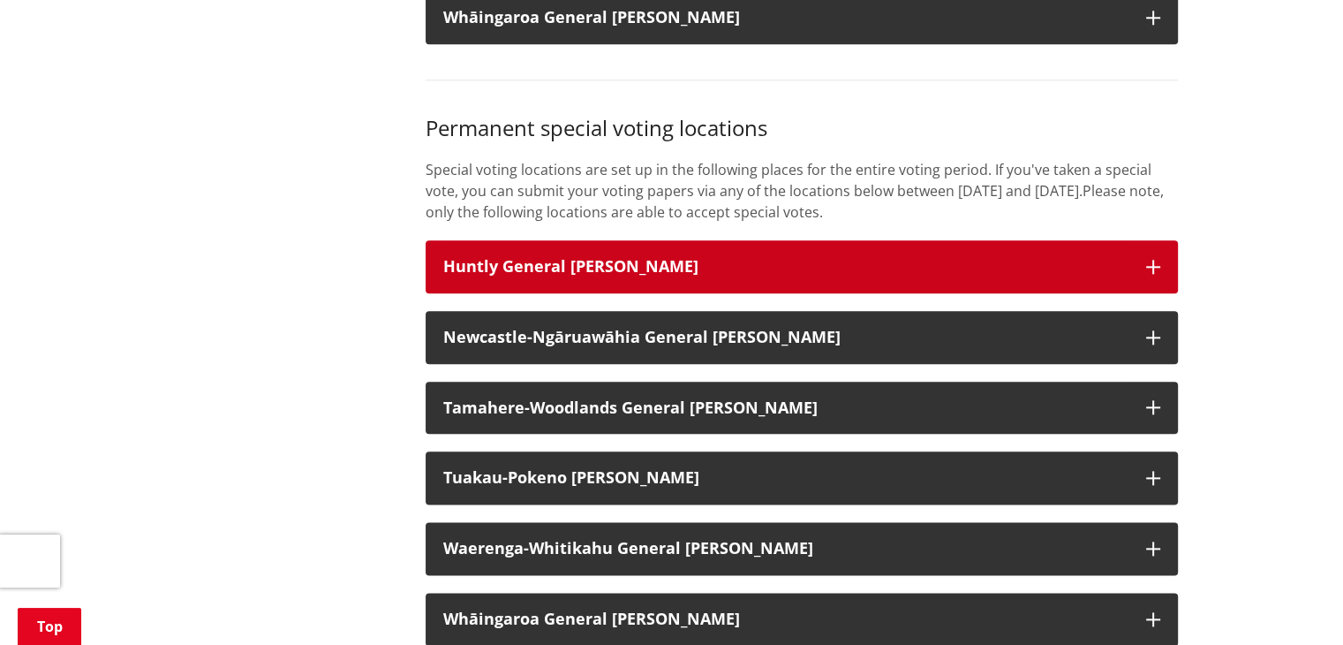
click at [725, 279] on button "Huntly General Ward" at bounding box center [802, 266] width 752 height 53
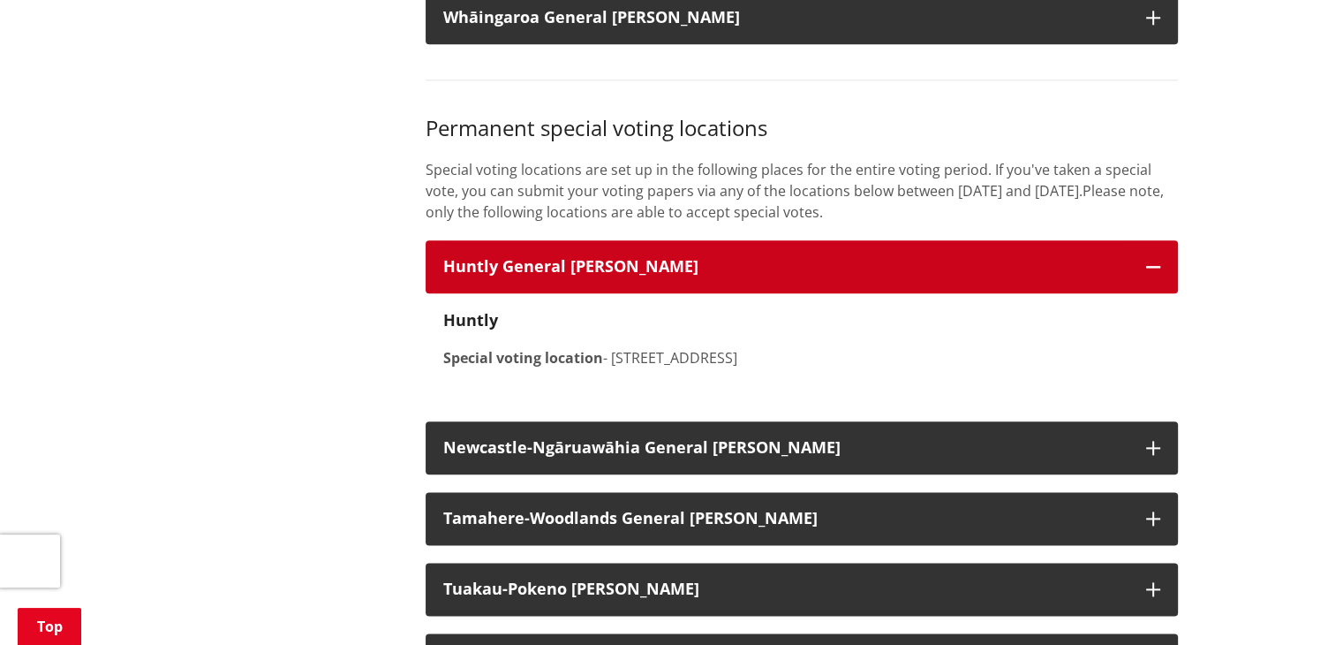
click at [725, 279] on button "Huntly General Ward" at bounding box center [802, 266] width 752 height 53
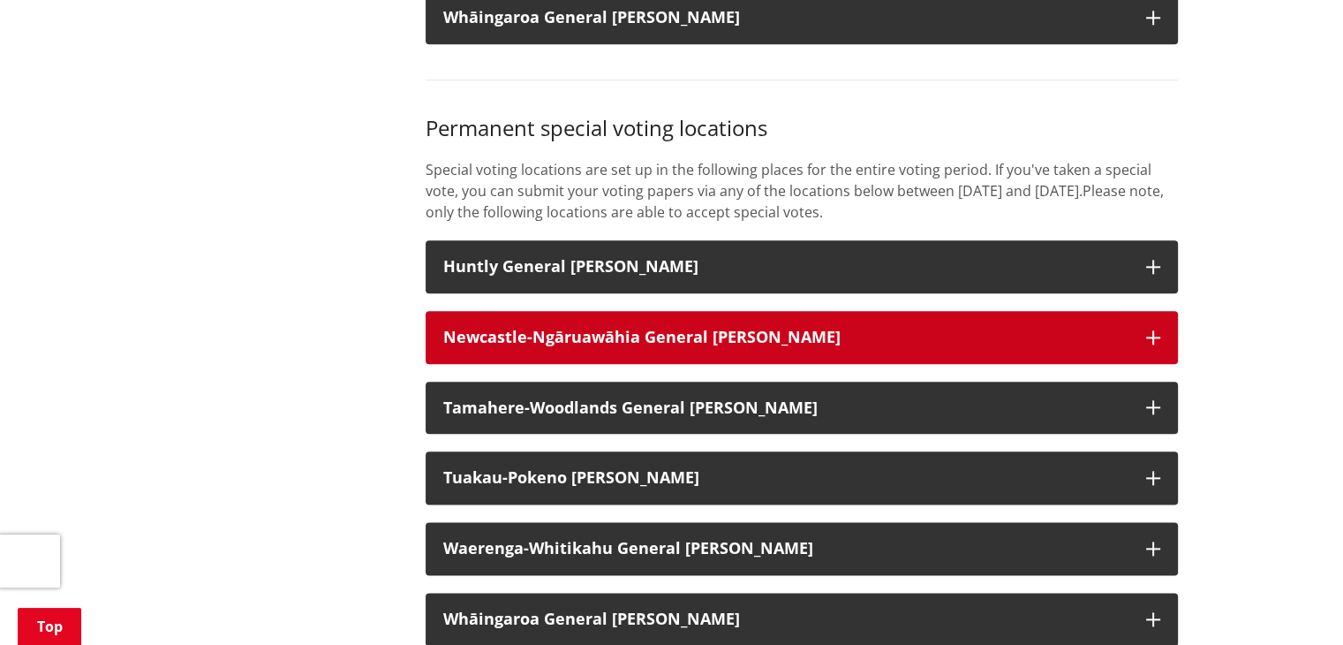
click at [658, 347] on strong "Newcastle-Ngāruawāhia General Ward" at bounding box center [641, 336] width 397 height 21
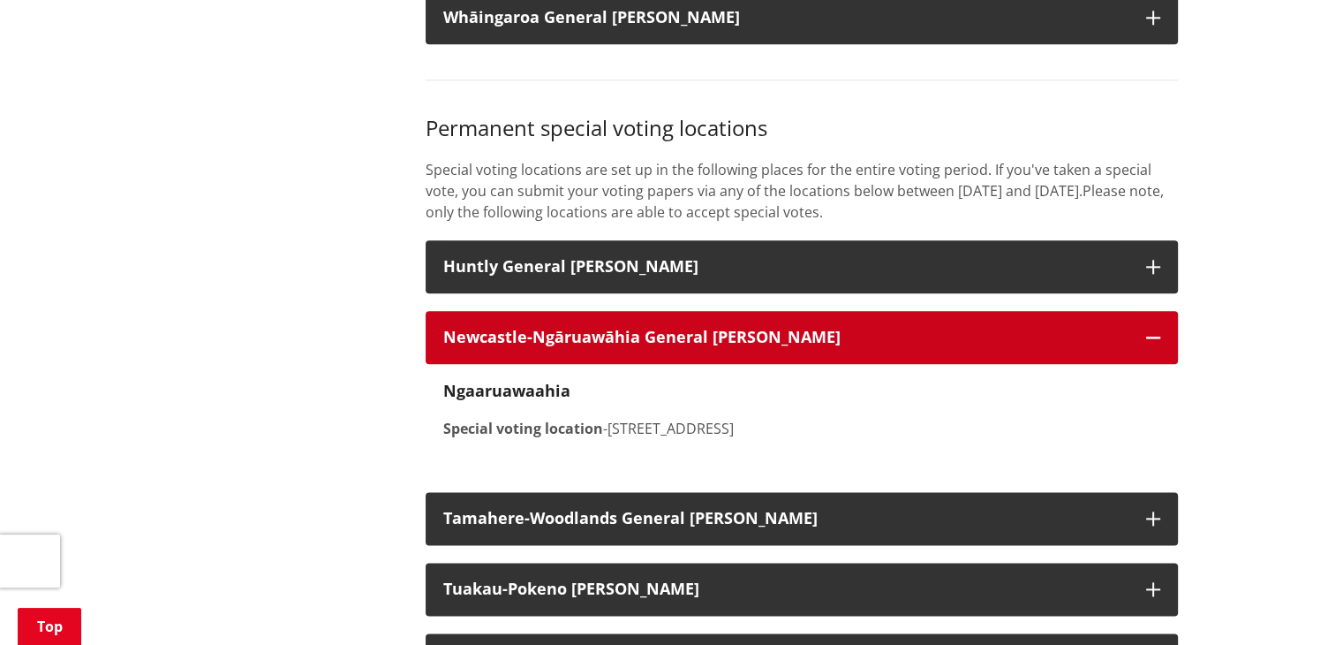
click at [658, 347] on strong "Newcastle-Ngāruawāhia General Ward" at bounding box center [641, 336] width 397 height 21
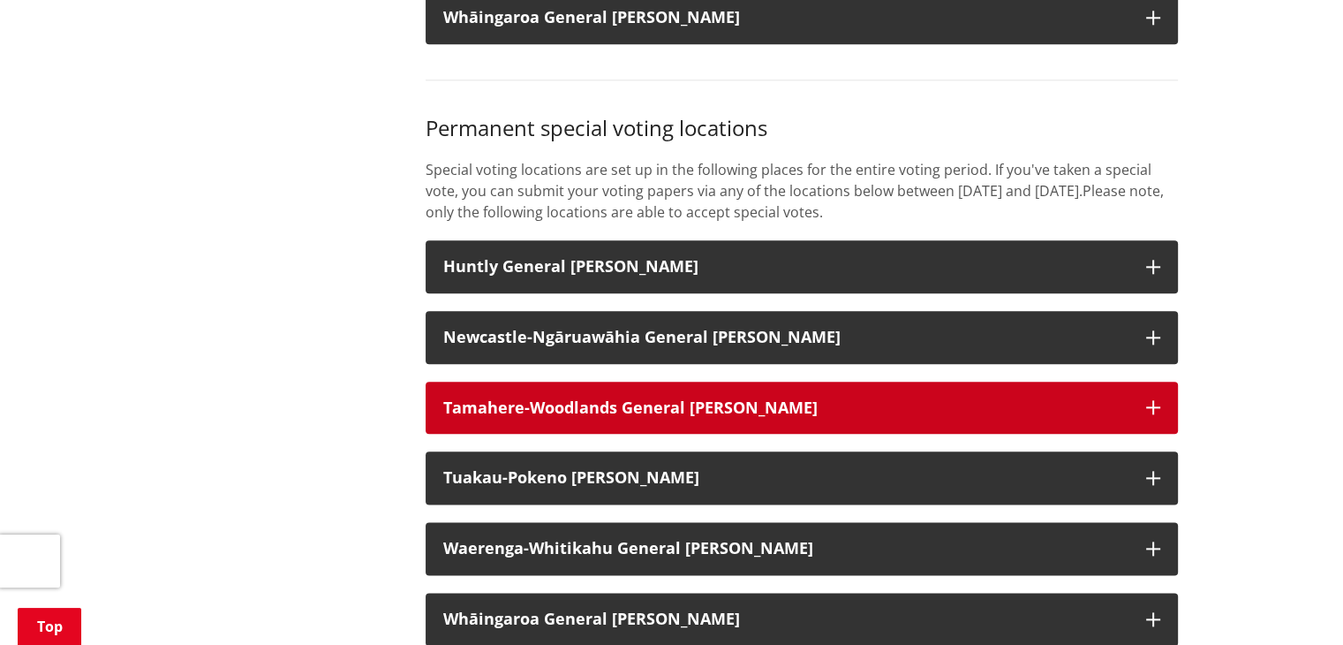
click at [671, 418] on strong "Tamahere-Woodlands General Ward" at bounding box center [630, 407] width 374 height 21
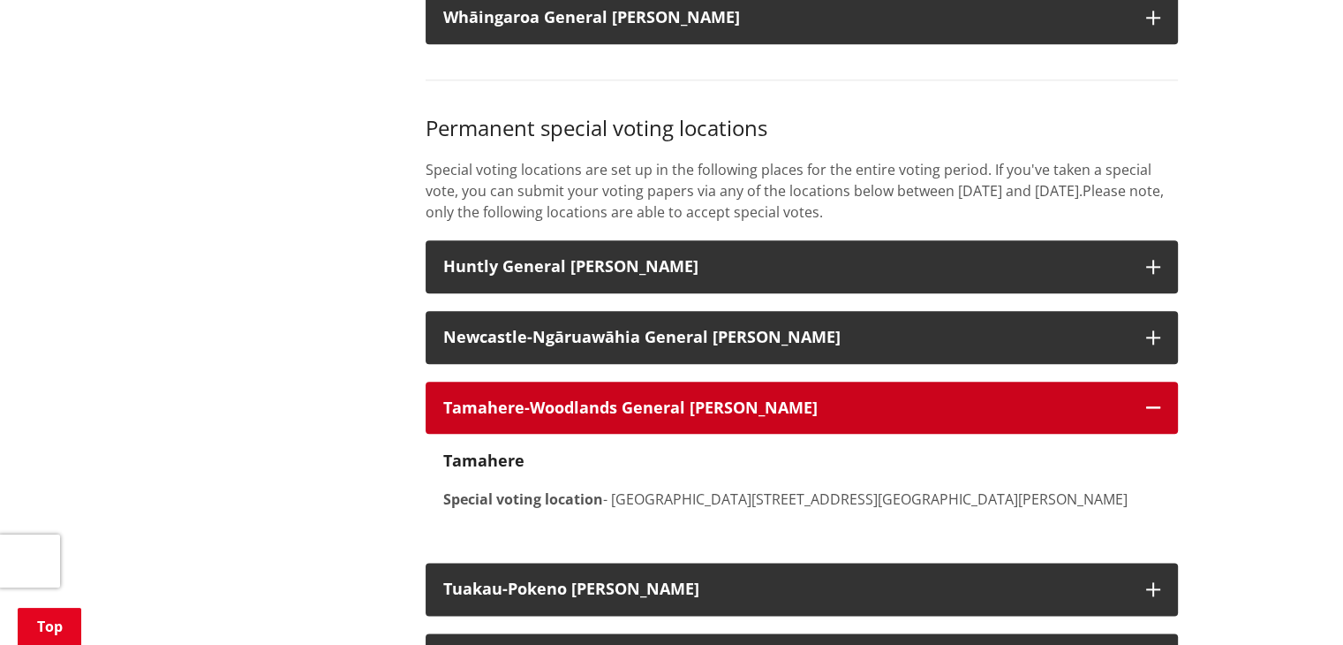
click at [672, 418] on strong "Tamahere-Woodlands General Ward" at bounding box center [630, 407] width 374 height 21
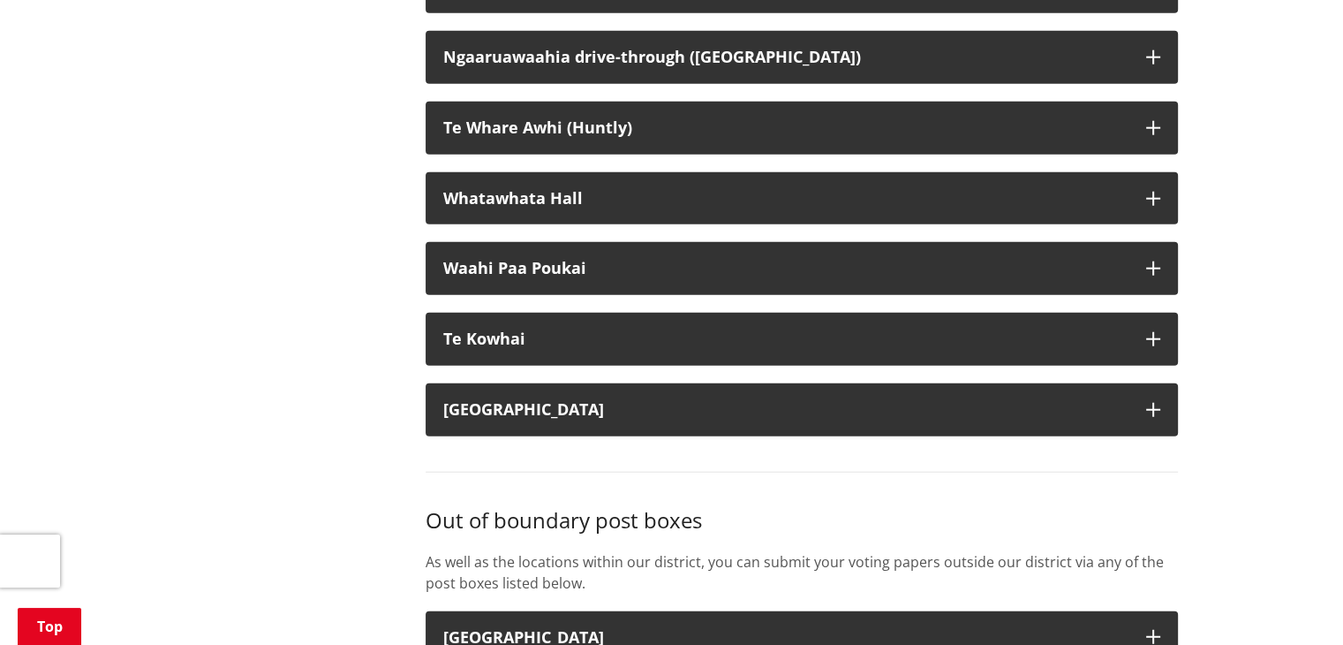
scroll to position [4946, 0]
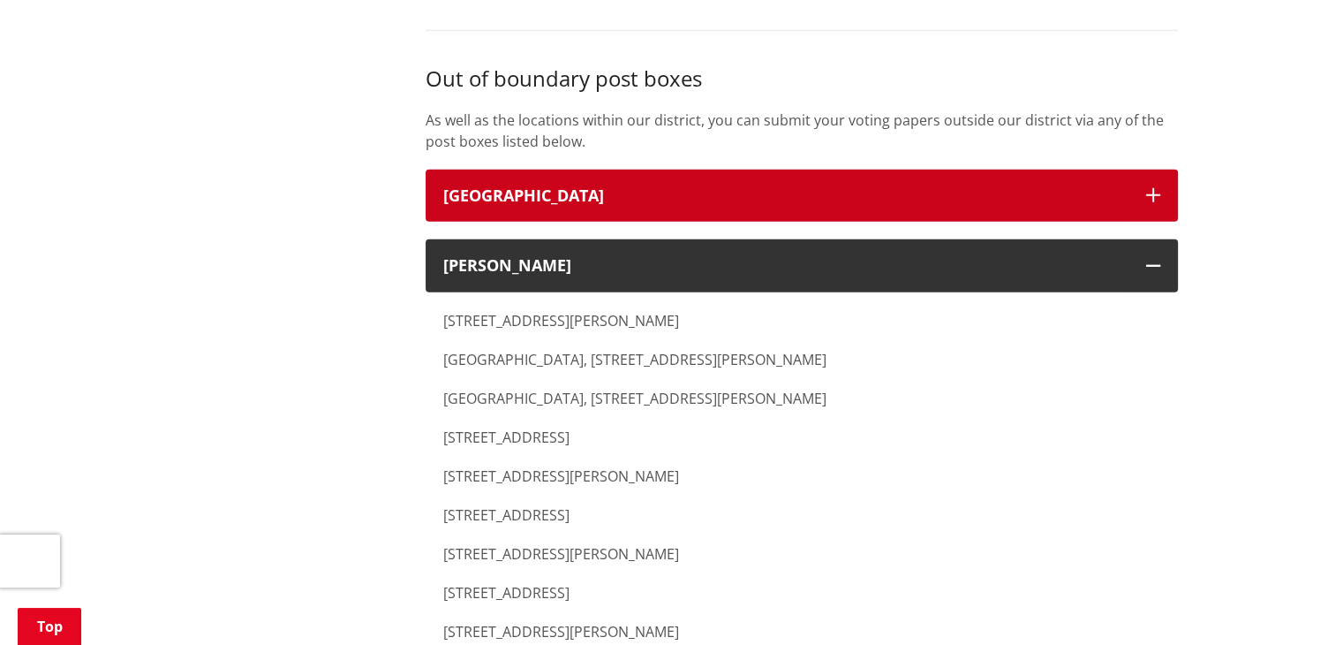
click at [643, 187] on h3 "Cambridge" at bounding box center [785, 196] width 685 height 18
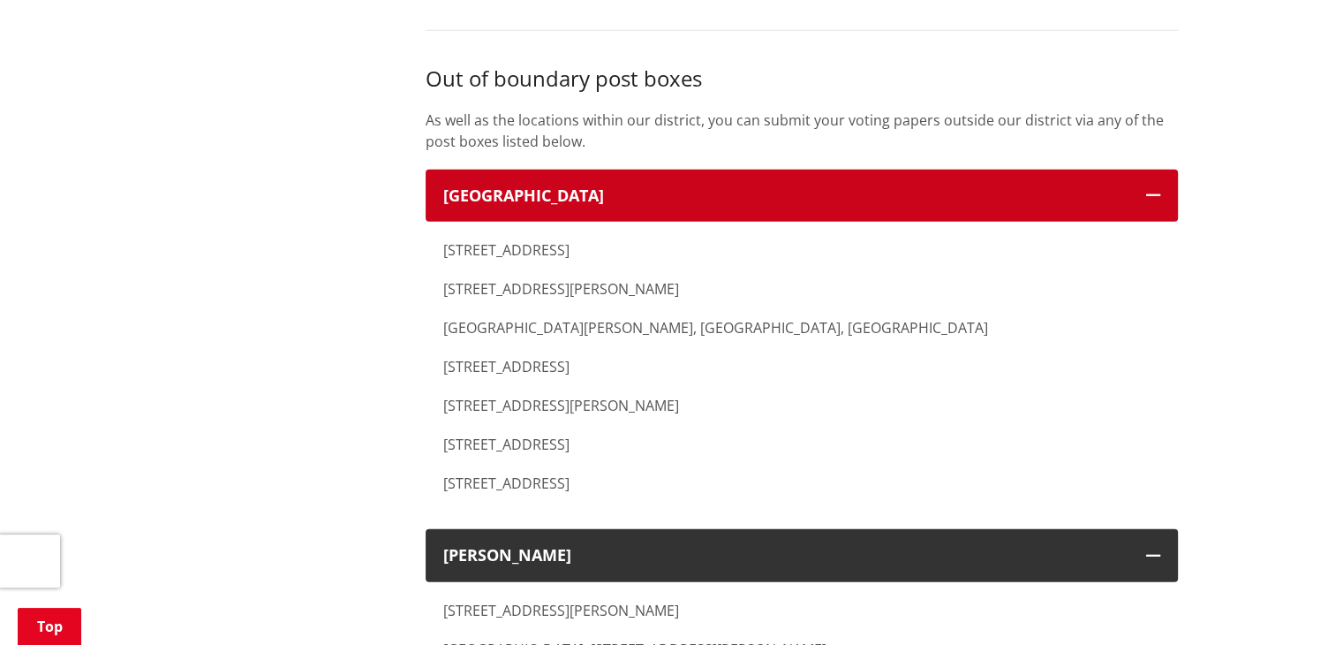
click at [643, 187] on h3 "Cambridge" at bounding box center [785, 196] width 685 height 18
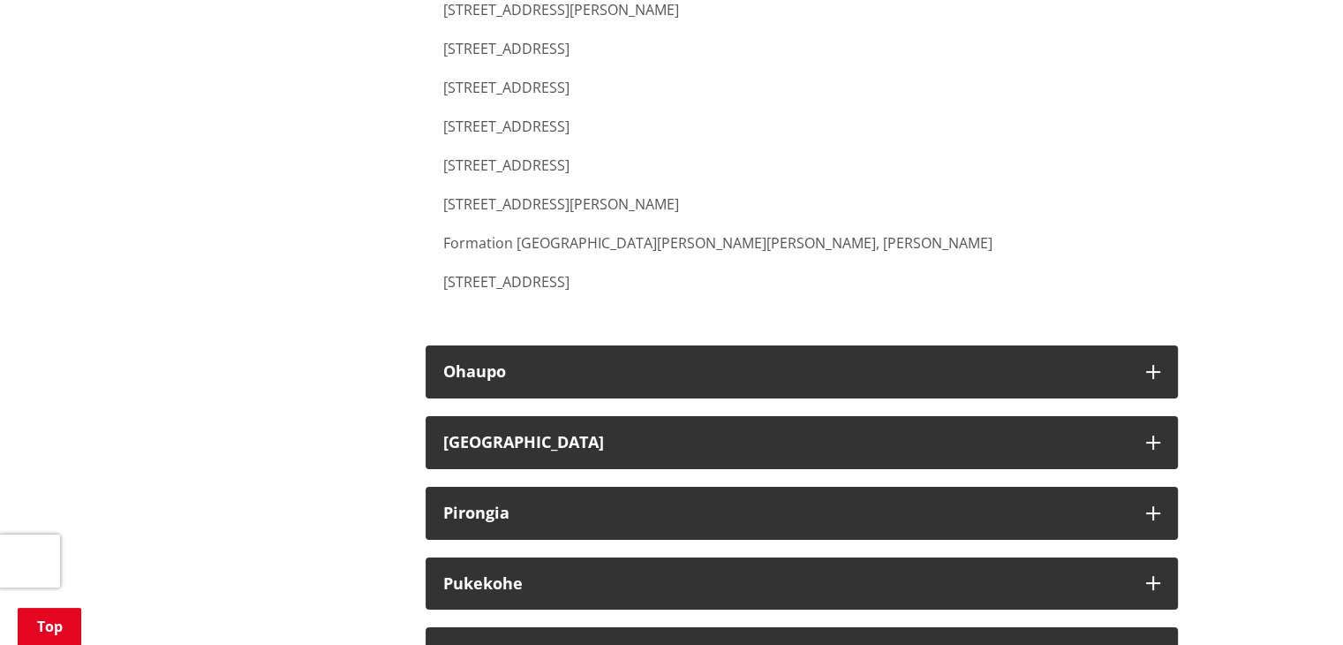
scroll to position [7153, 0]
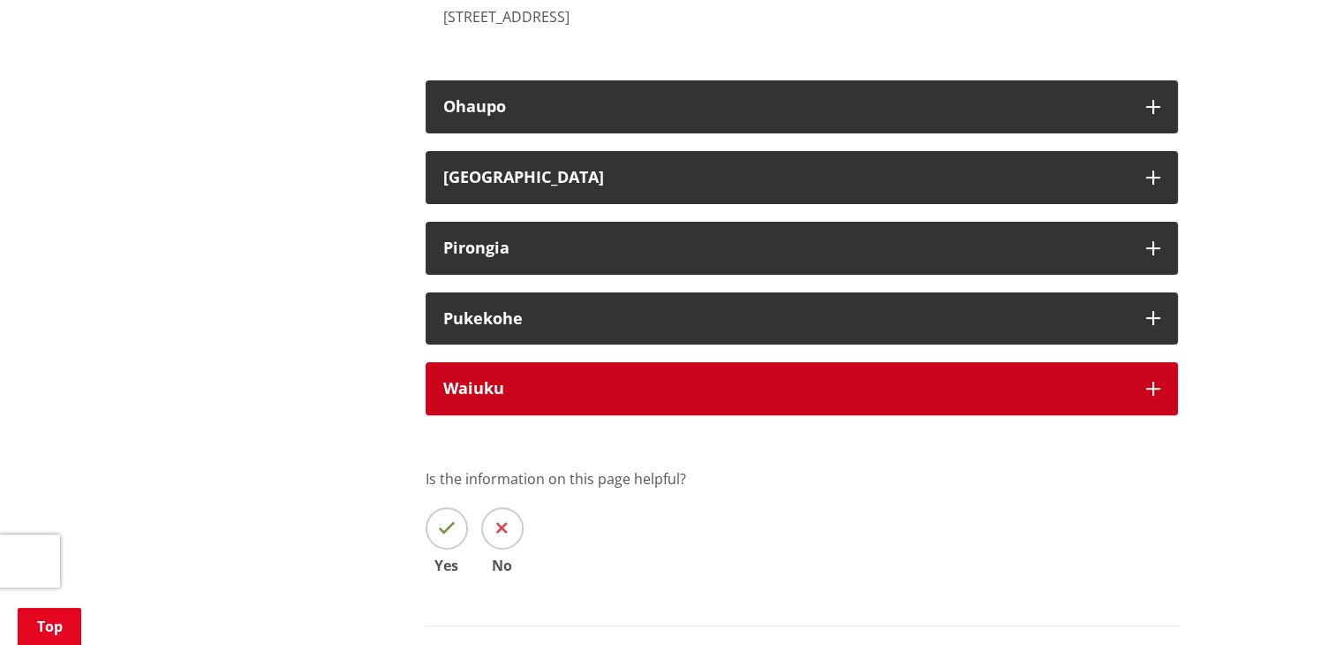
click at [624, 380] on h3 "Waiuku" at bounding box center [785, 389] width 685 height 18
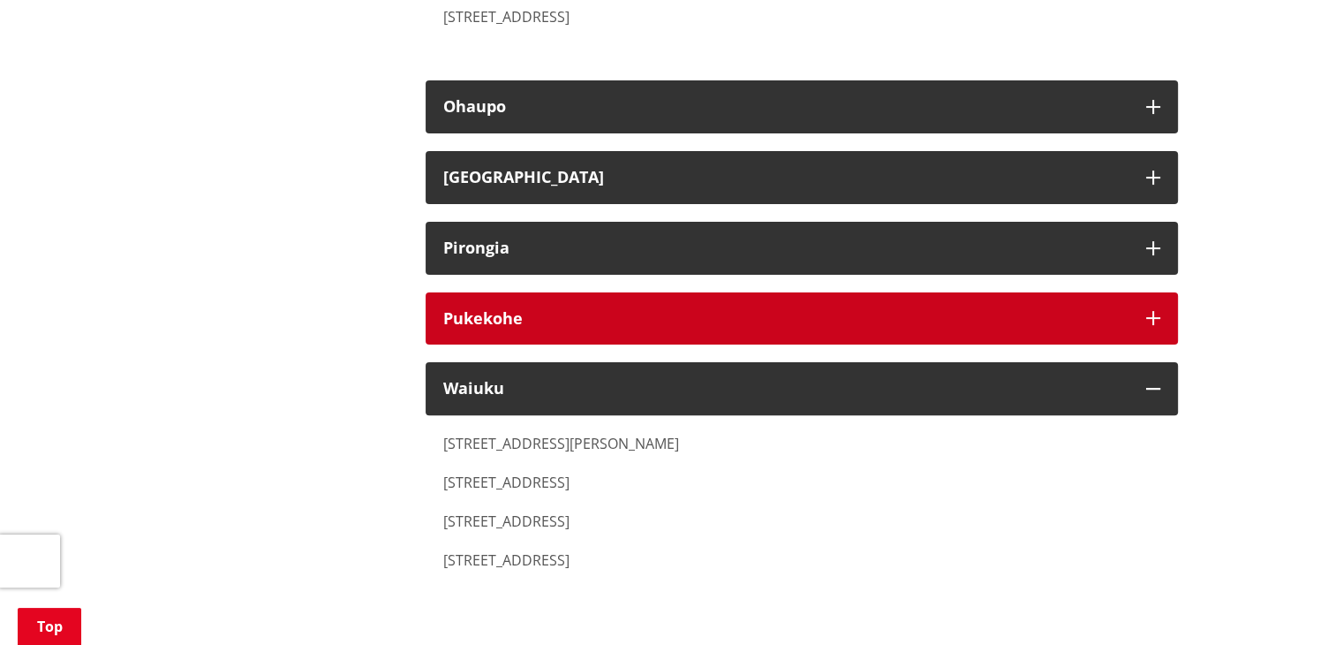
click at [648, 292] on button "Pukekohe" at bounding box center [802, 318] width 752 height 53
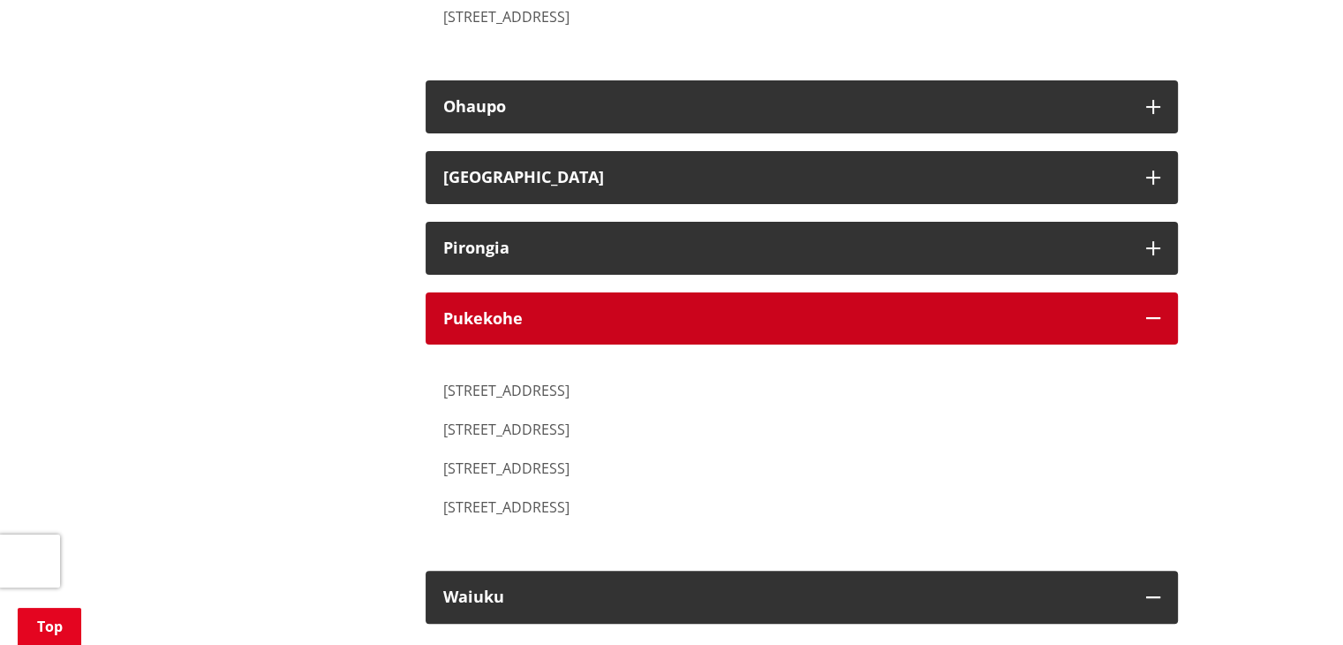
click at [646, 292] on button "Pukekohe" at bounding box center [802, 318] width 752 height 53
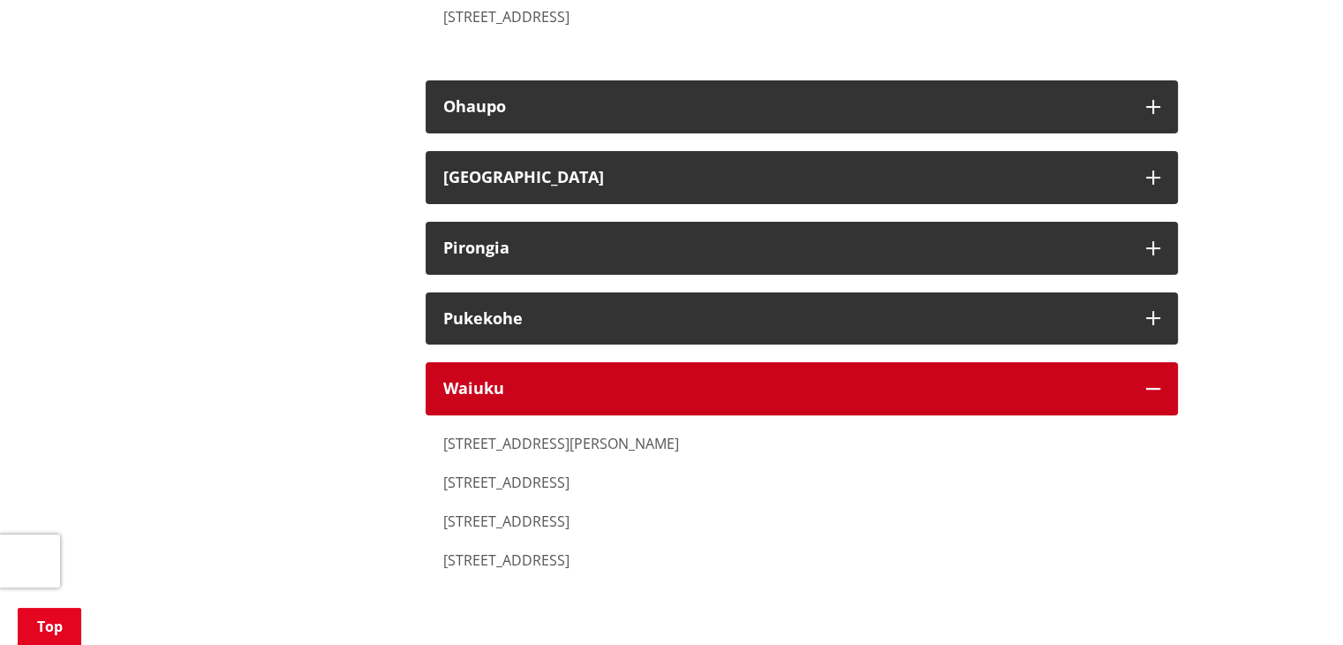
click at [625, 380] on h3 "Waiuku" at bounding box center [785, 389] width 685 height 18
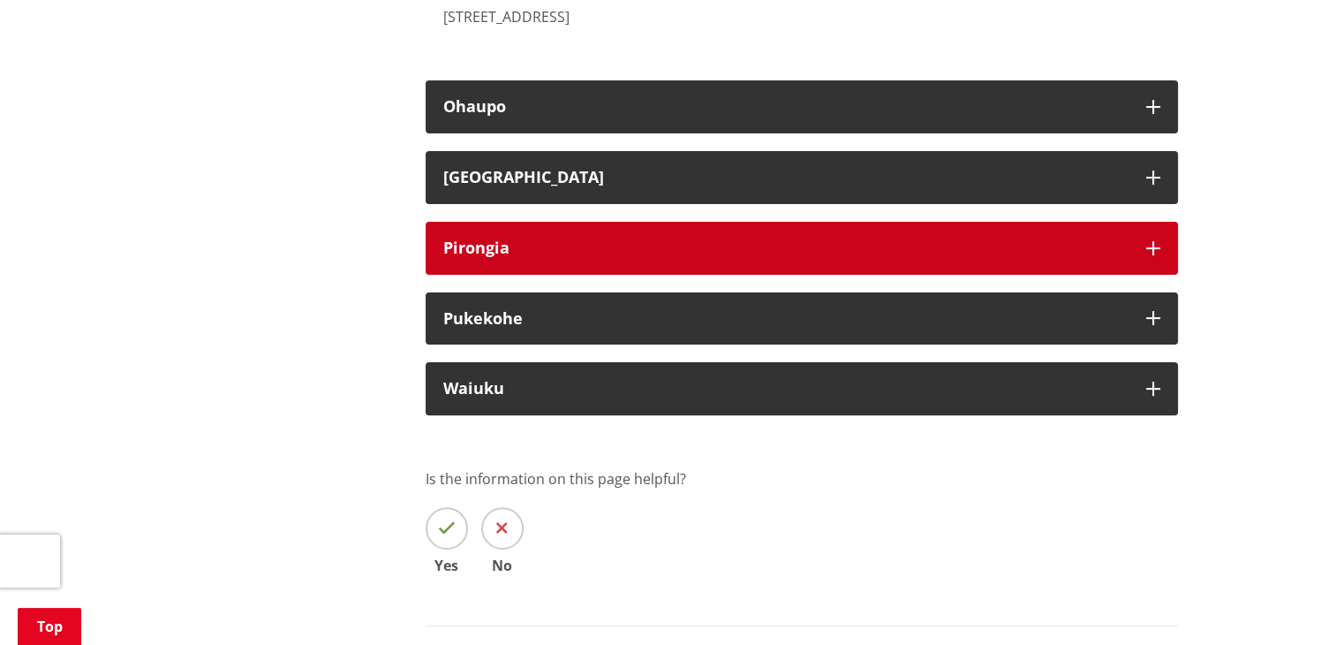
click at [646, 239] on div "Pirongia" at bounding box center [785, 248] width 685 height 18
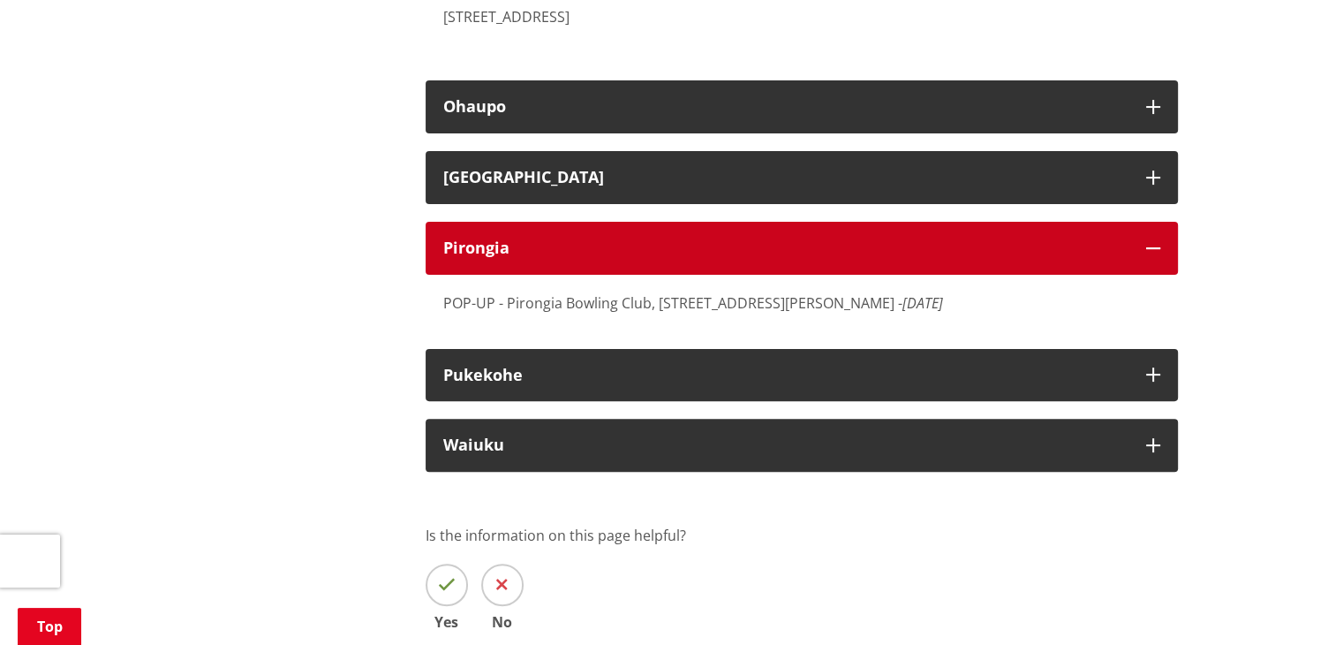
click at [646, 239] on div "Pirongia" at bounding box center [785, 248] width 685 height 18
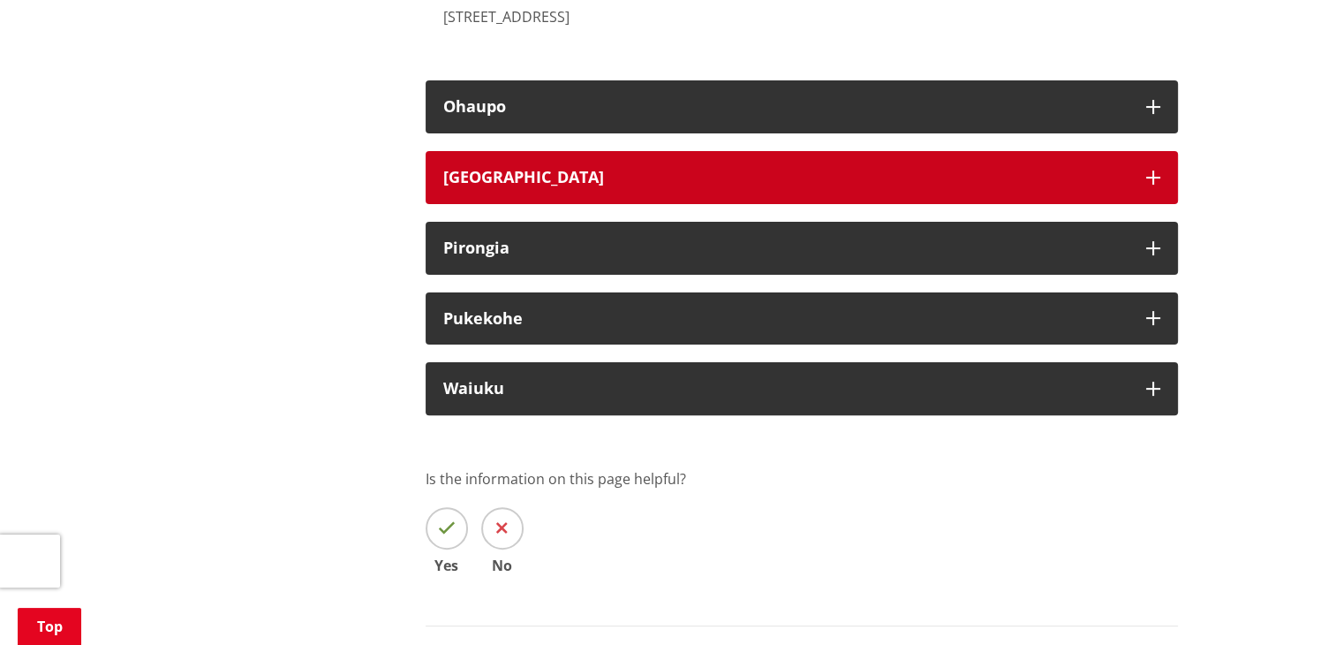
click at [735, 169] on h3 "Bombay" at bounding box center [785, 178] width 685 height 18
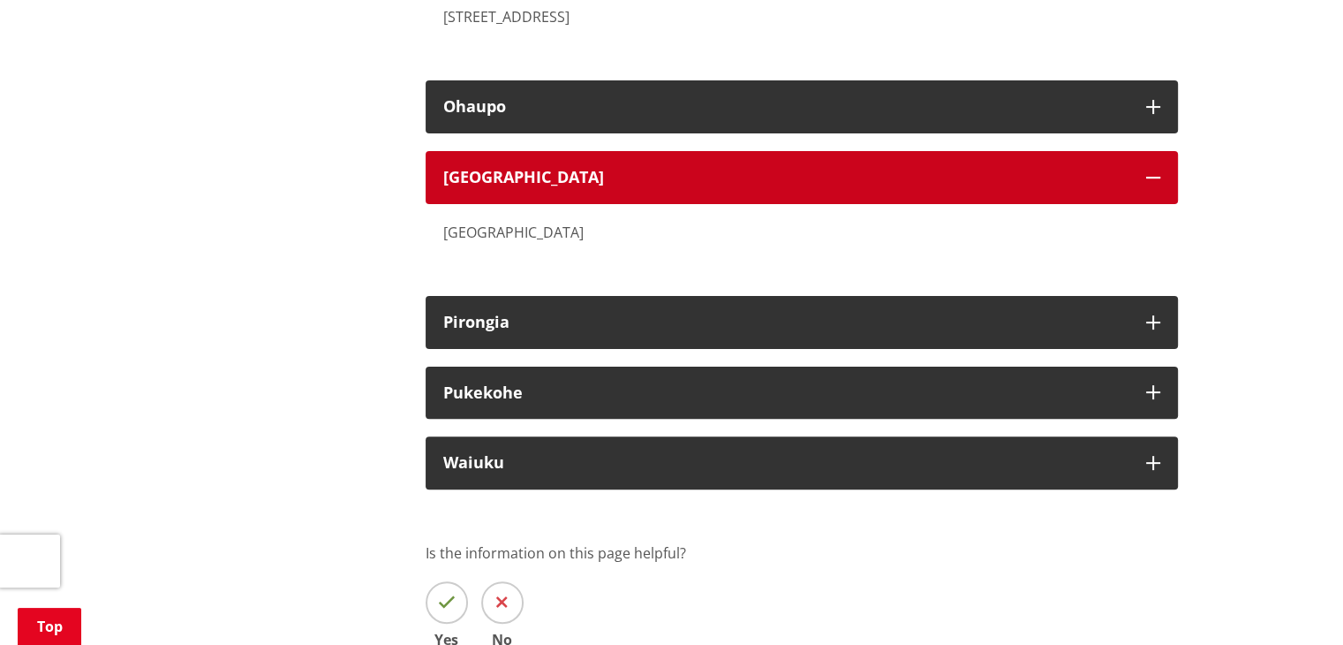
click at [735, 169] on h3 "Bombay" at bounding box center [785, 178] width 685 height 18
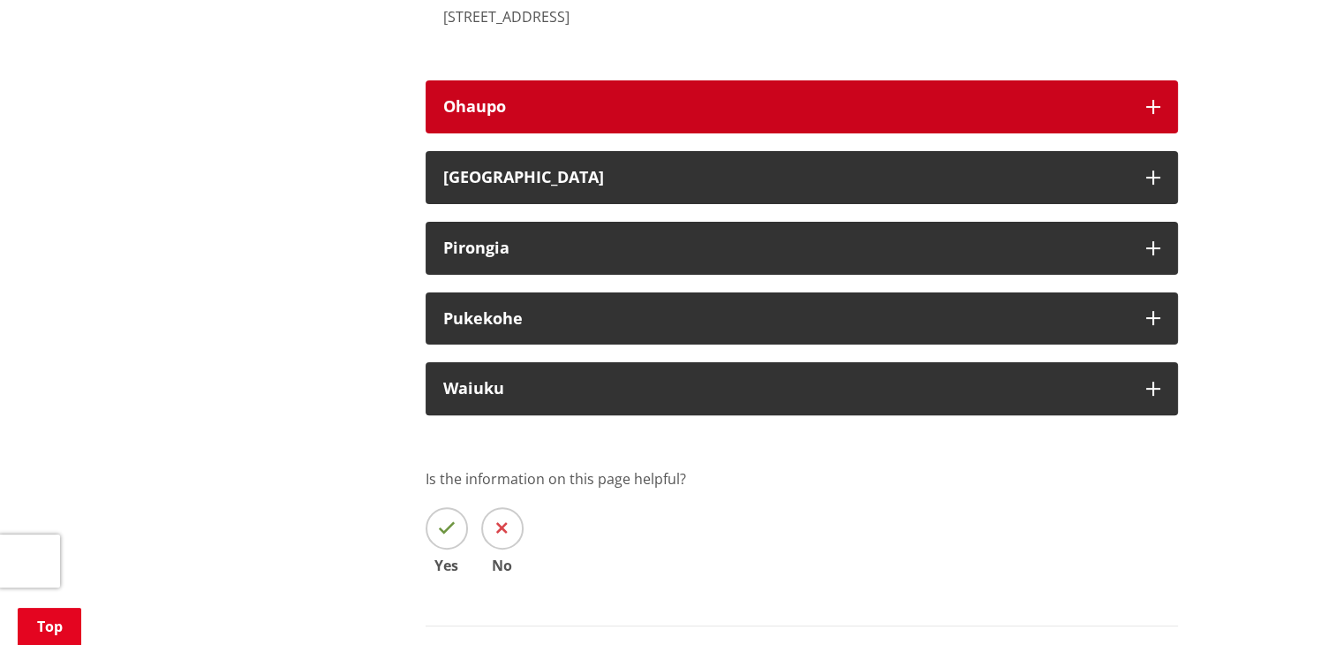
click at [791, 98] on h3 "Ohaupo" at bounding box center [785, 107] width 685 height 18
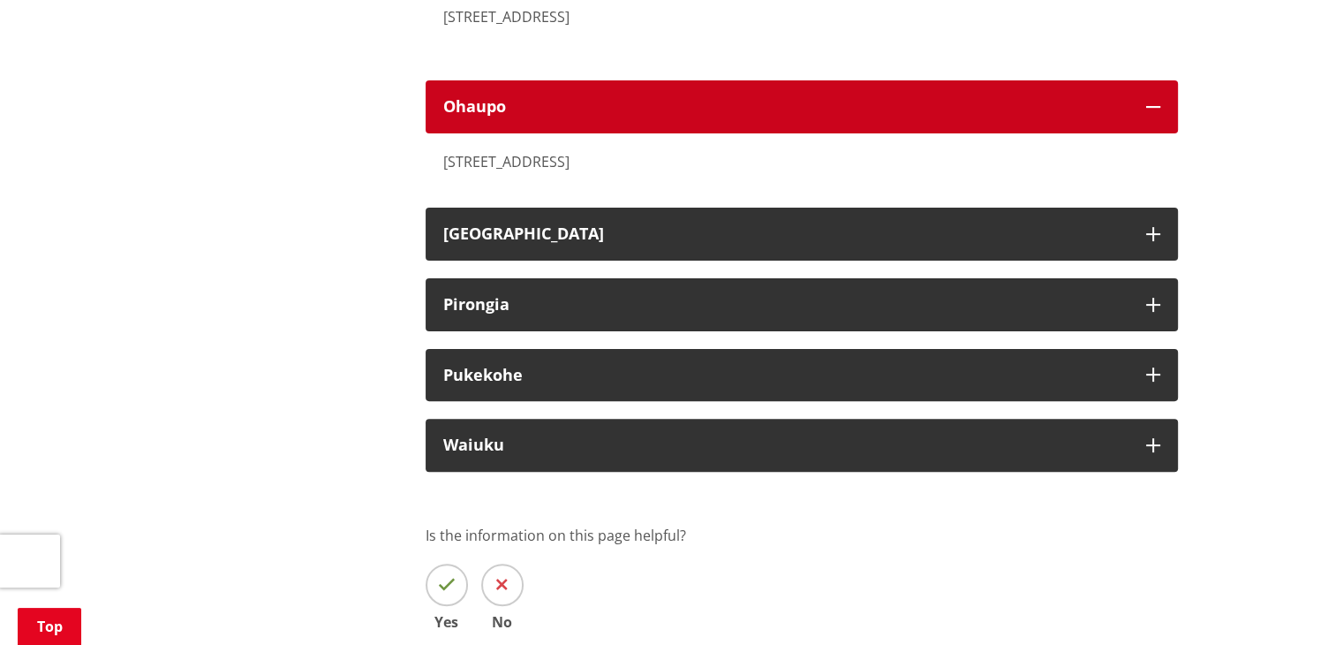
click at [791, 98] on h3 "Ohaupo" at bounding box center [785, 107] width 685 height 18
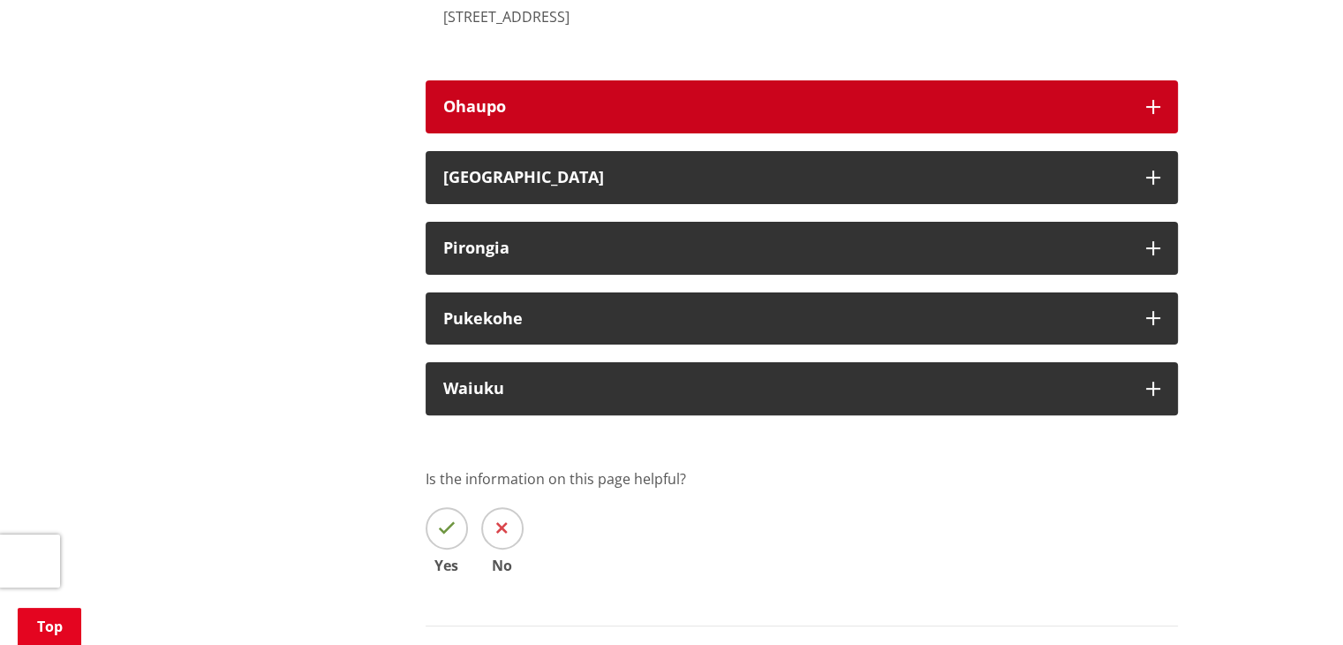
click at [791, 98] on h3 "Ohaupo" at bounding box center [785, 107] width 685 height 18
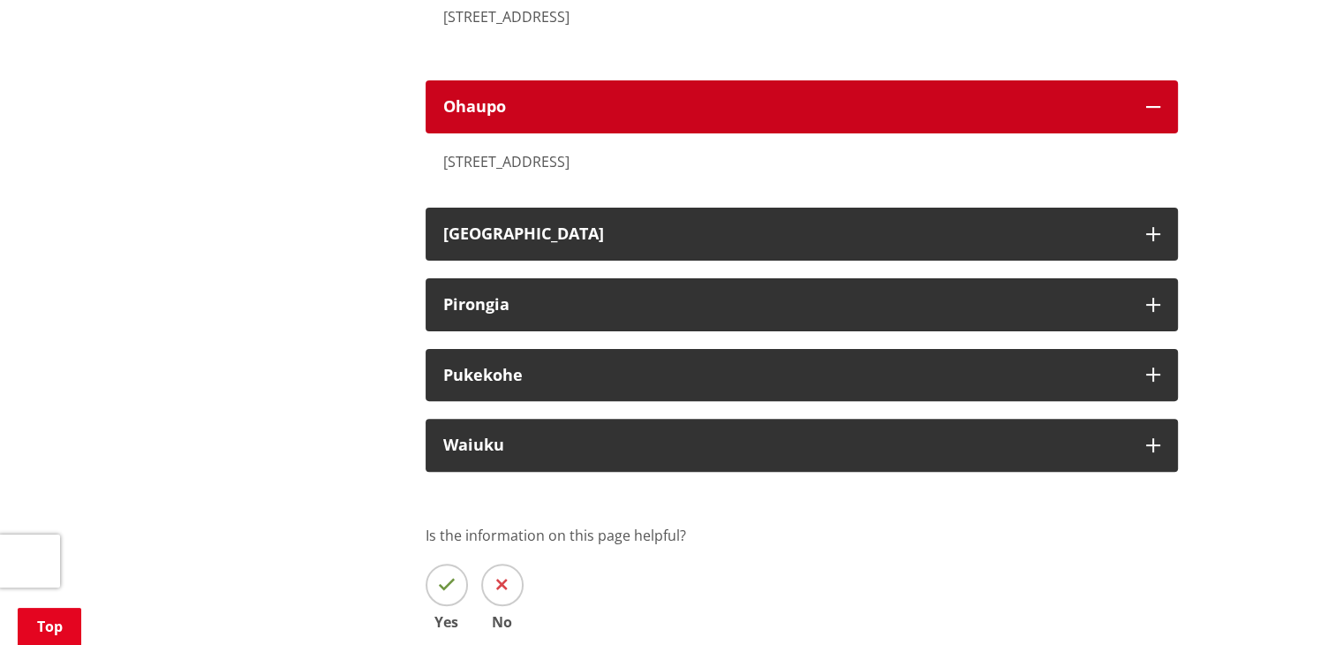
click at [791, 98] on h3 "Ohaupo" at bounding box center [785, 107] width 685 height 18
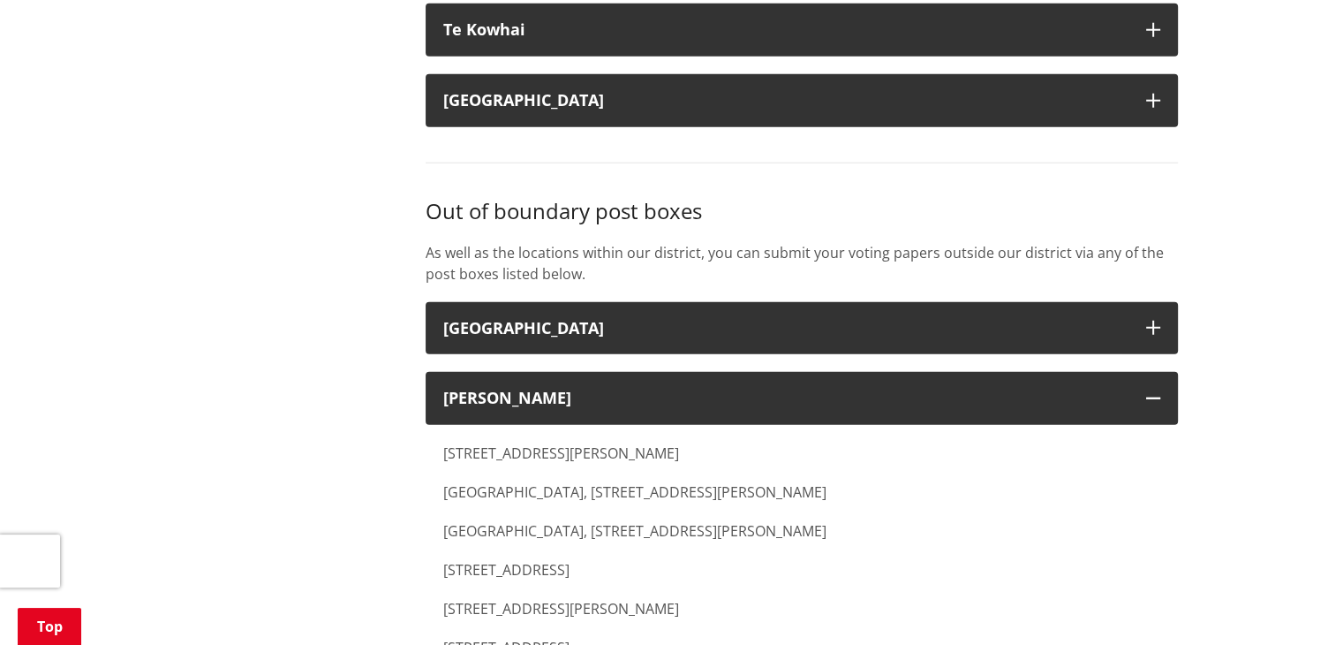
scroll to position [4681, 0]
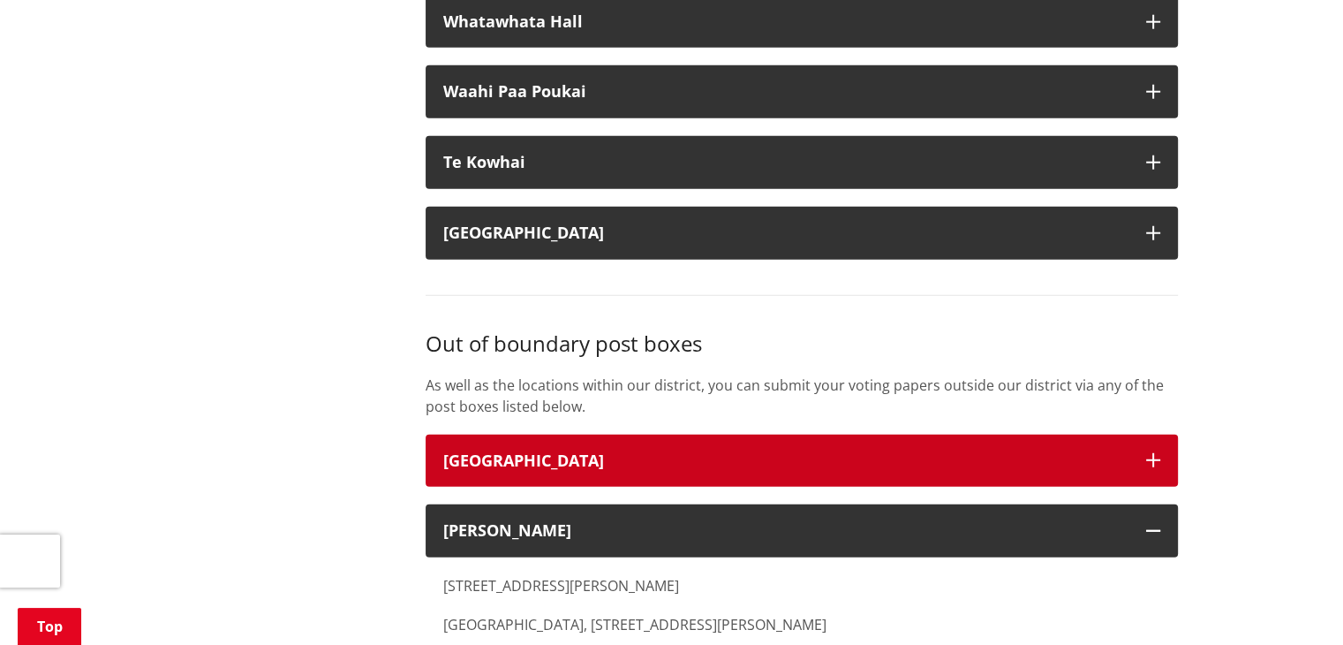
click at [731, 435] on button "Cambridge" at bounding box center [802, 461] width 752 height 53
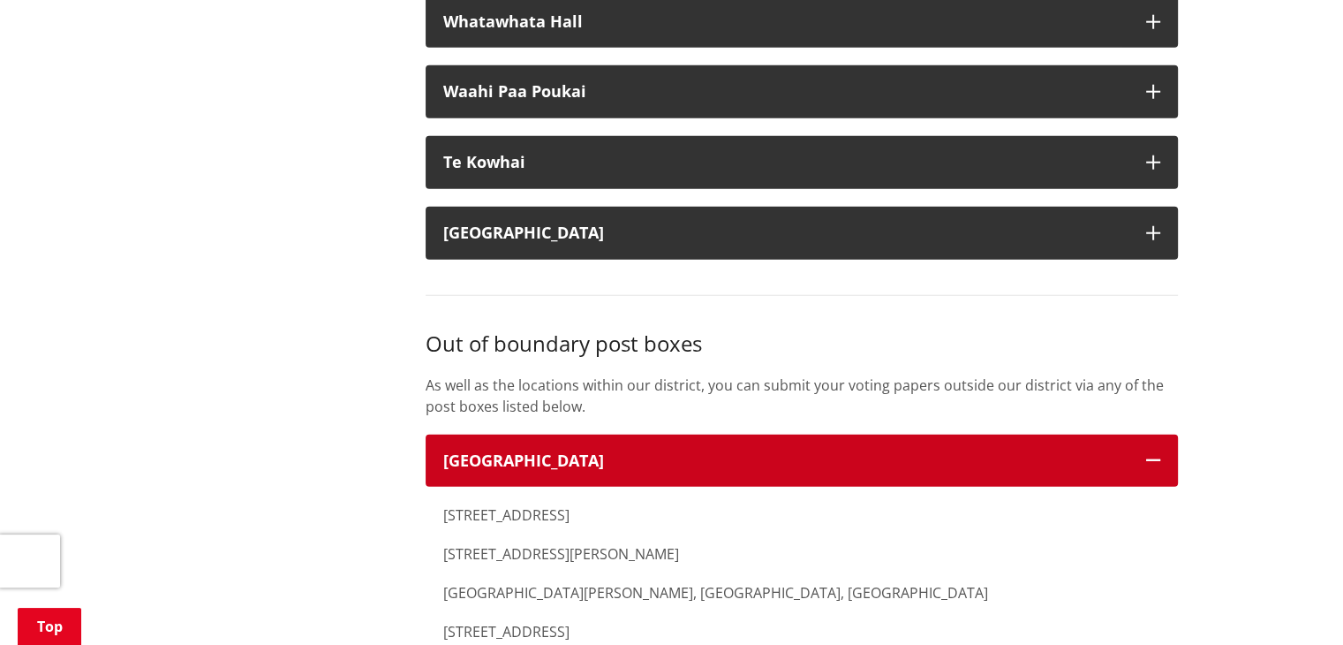
click at [731, 435] on button "Cambridge" at bounding box center [802, 461] width 752 height 53
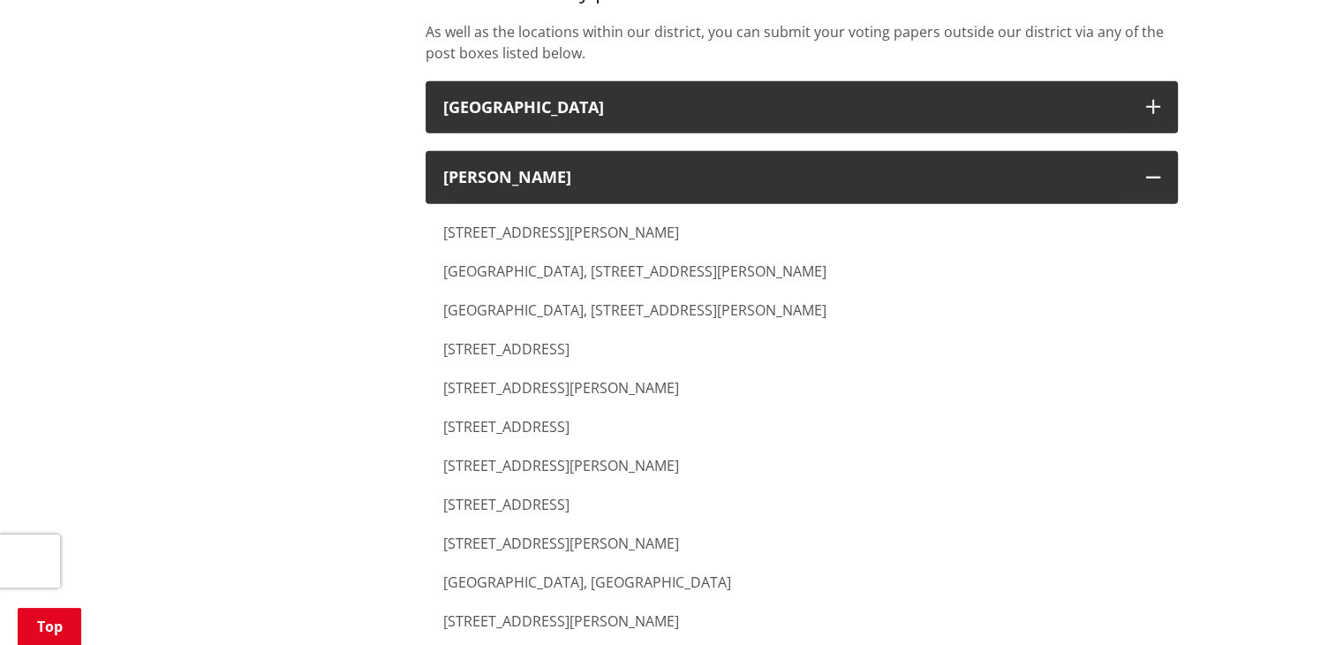
scroll to position [5122, 0]
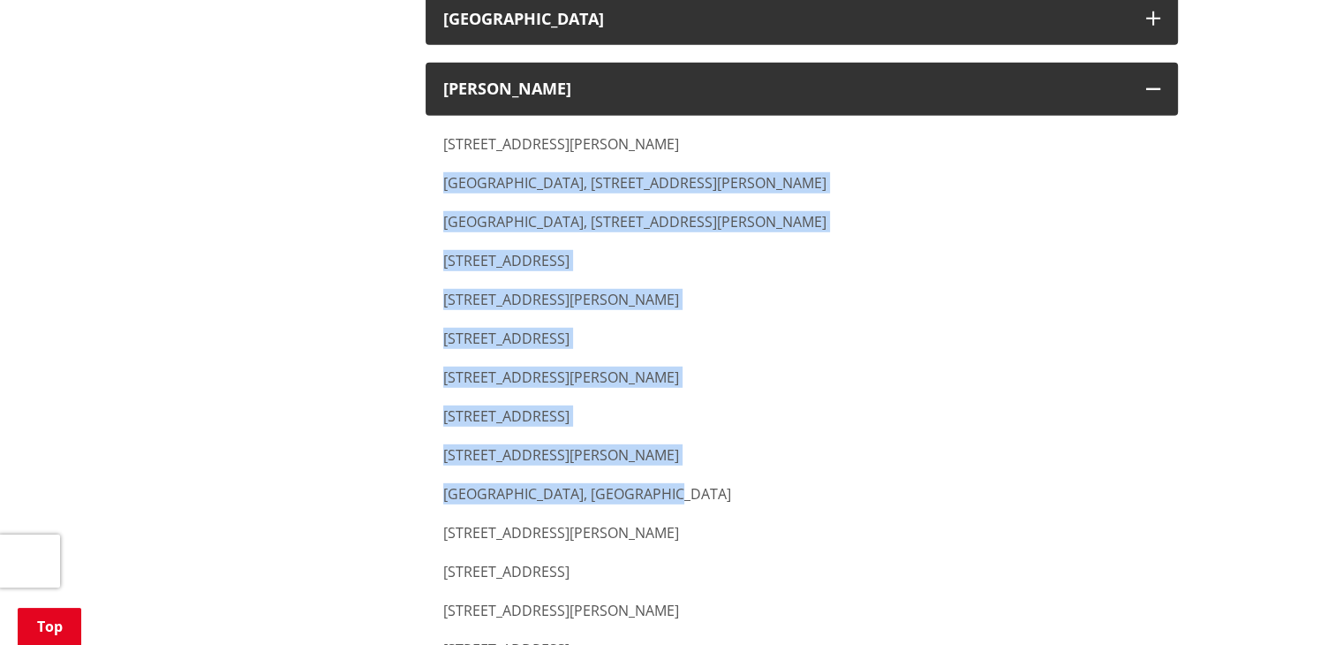
drag, startPoint x: 439, startPoint y: 133, endPoint x: 628, endPoint y: 441, distance: 360.8
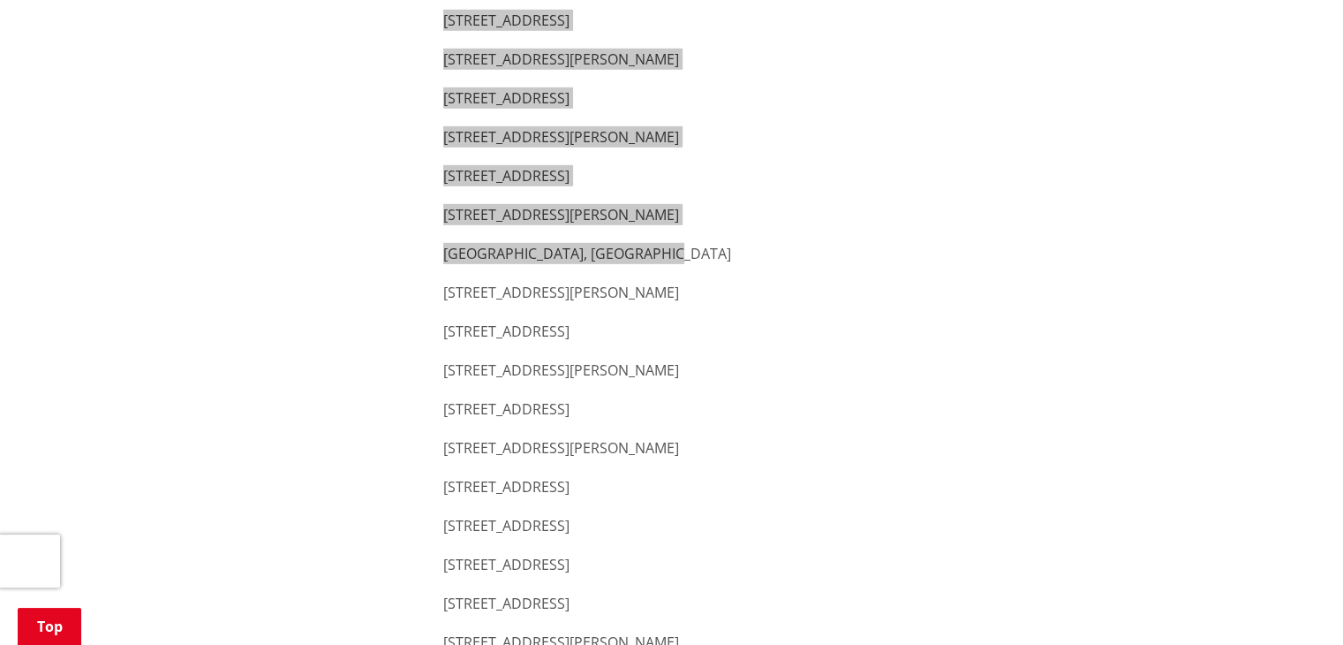
scroll to position [5387, 0]
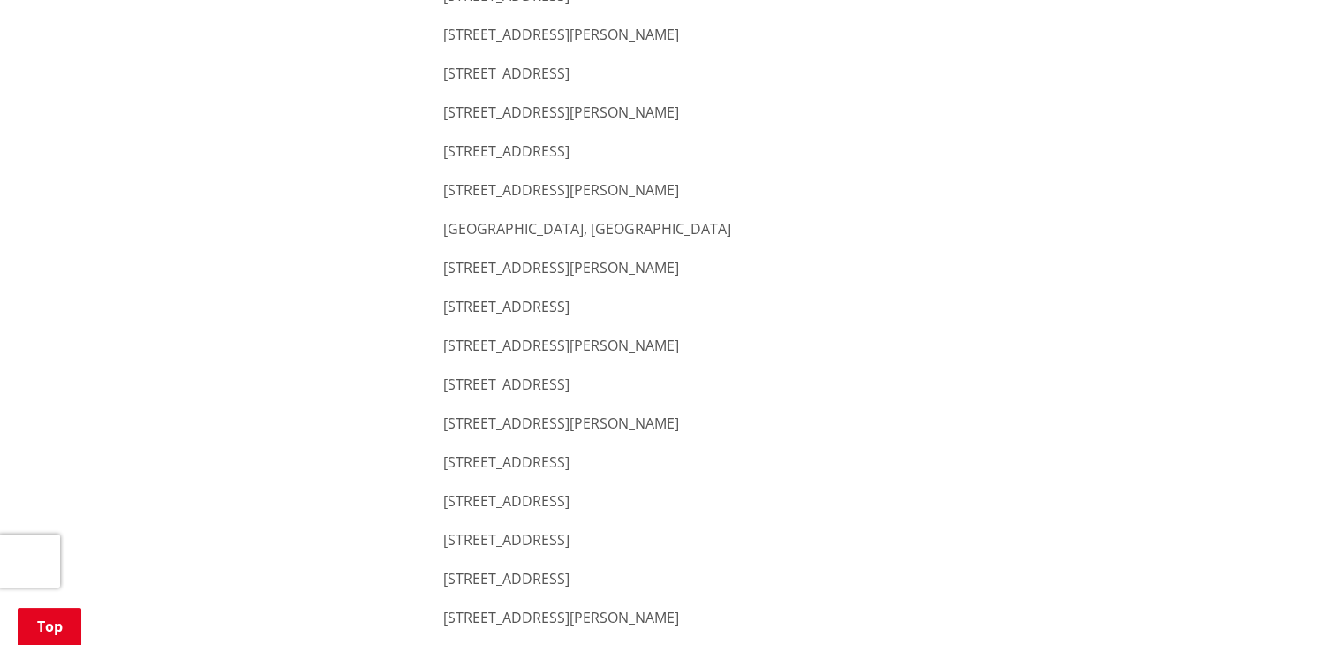
click at [589, 296] on p "188 Commerce Street, Hamilton" at bounding box center [801, 306] width 717 height 21
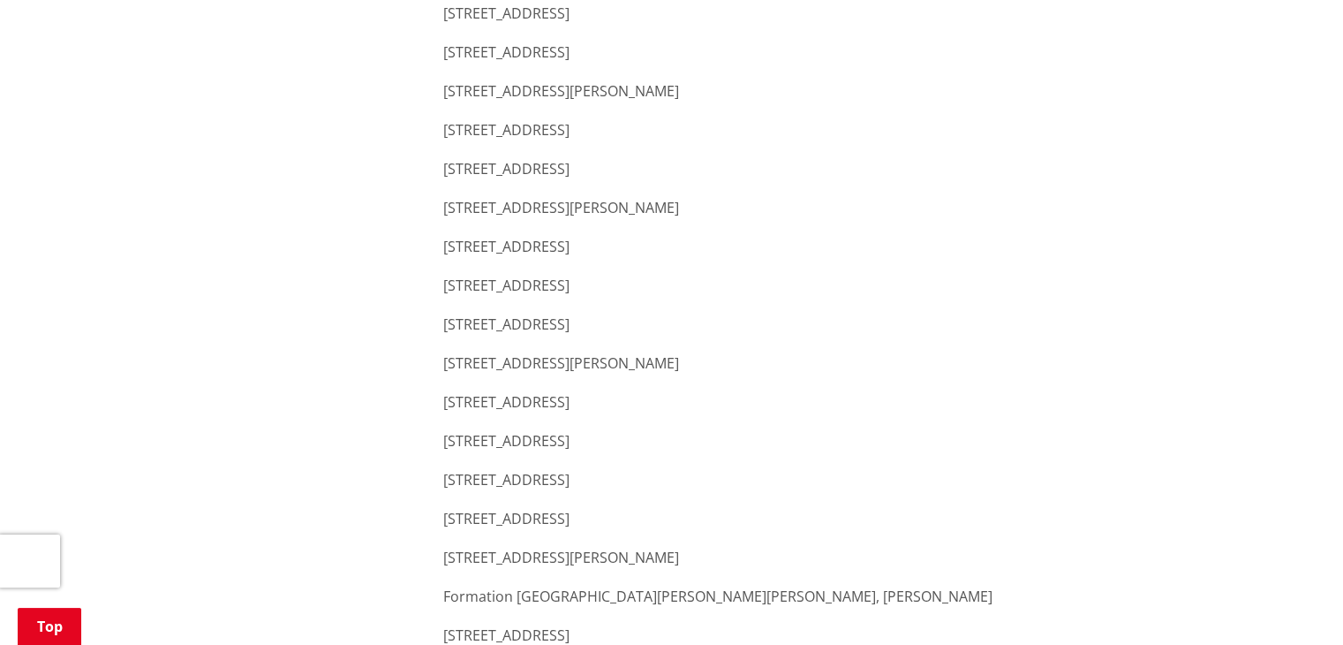
scroll to position [6624, 0]
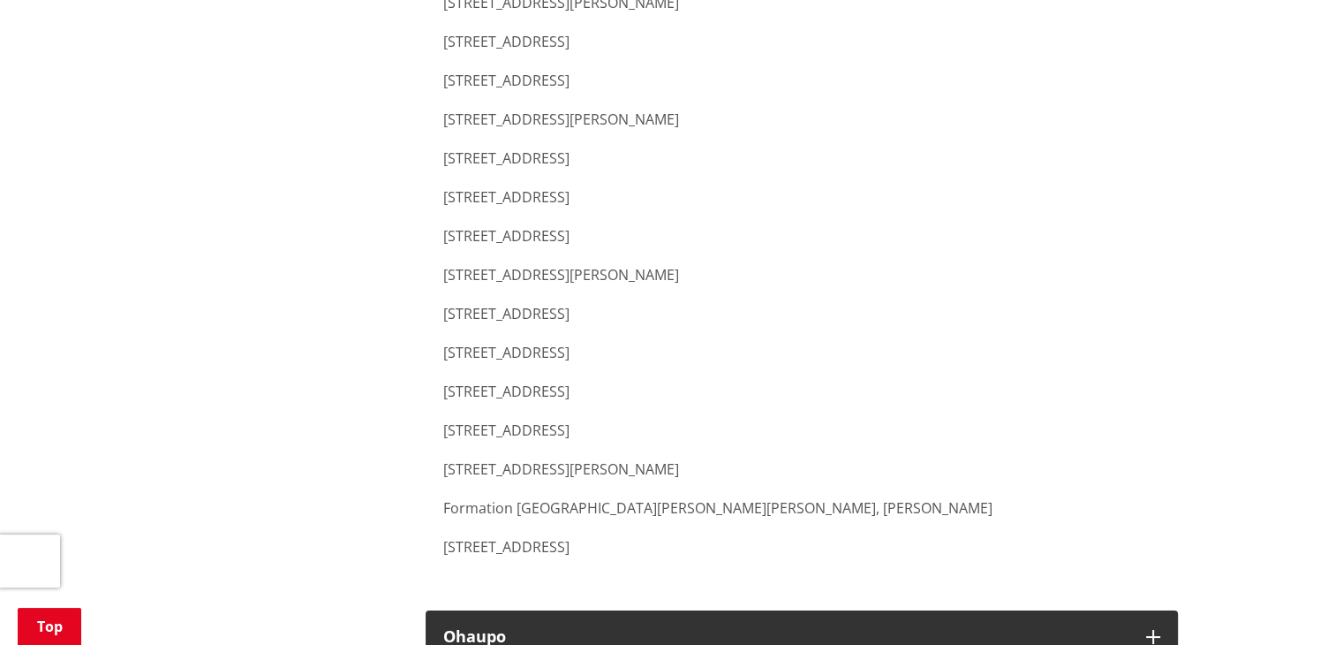
drag, startPoint x: 438, startPoint y: 379, endPoint x: 609, endPoint y: 379, distance: 171.3
copy p "44 Horsham Downs Road"
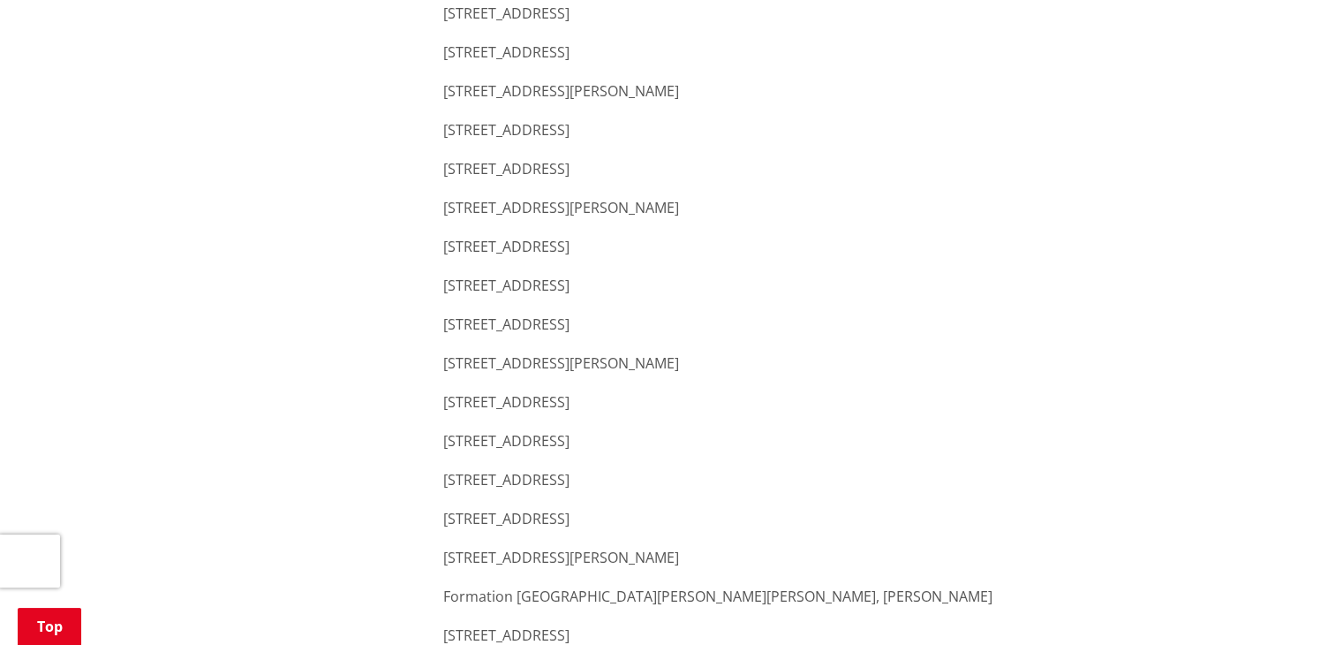
scroll to position [6800, 0]
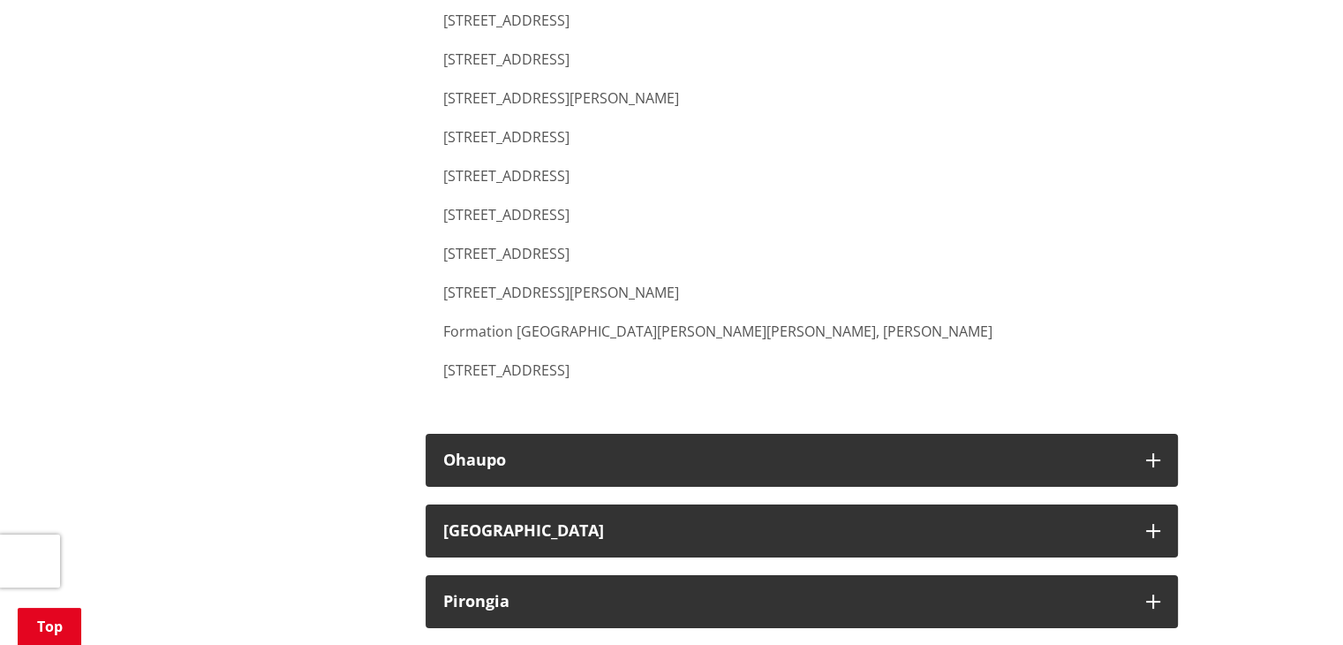
drag, startPoint x: 442, startPoint y: 324, endPoint x: 572, endPoint y: 314, distance: 131.1
click at [572, 359] on p "536 Anglesea Street, Hamilton" at bounding box center [801, 369] width 717 height 21
copy p "536 Anglesea Street"
